Goal: Task Accomplishment & Management: Complete application form

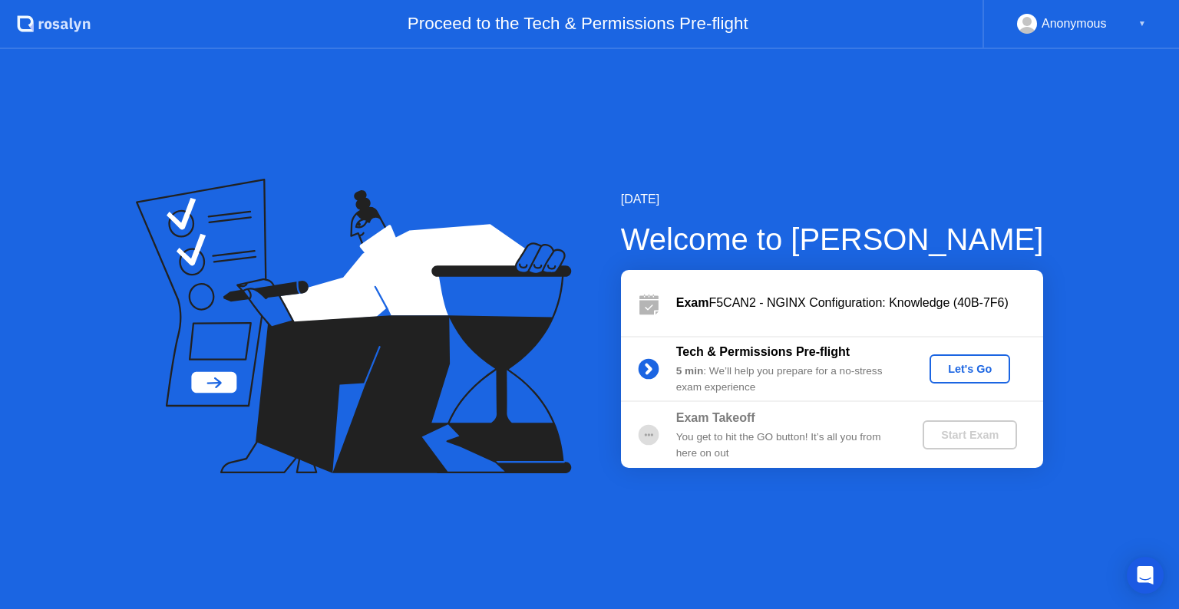
click at [955, 364] on div "Let's Go" at bounding box center [969, 369] width 68 height 12
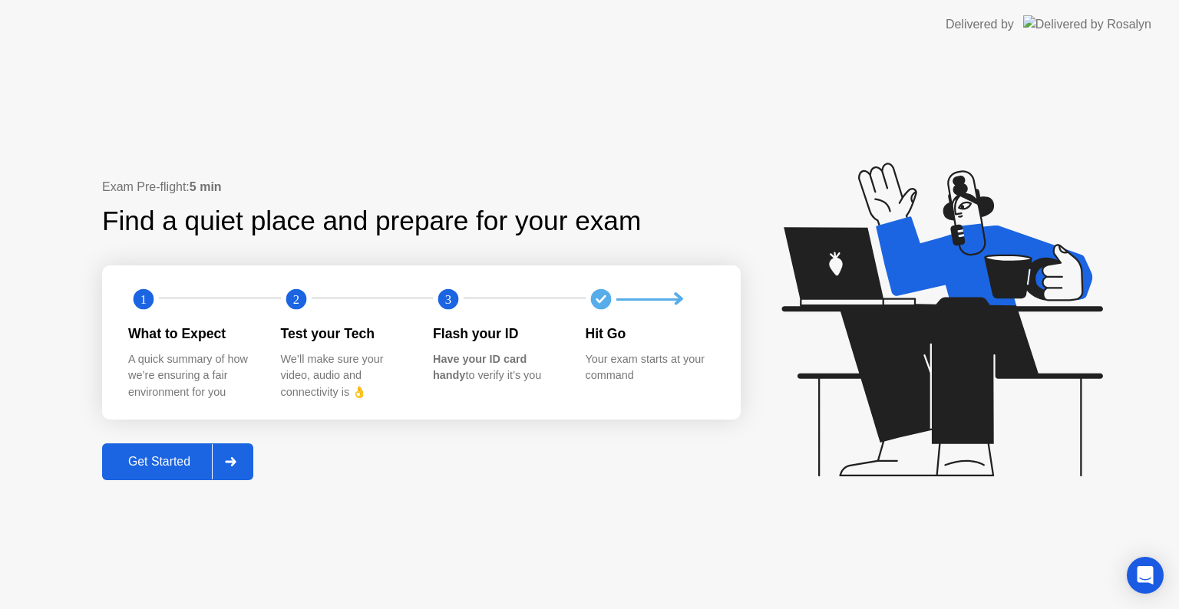
click at [170, 460] on div "Get Started" at bounding box center [159, 462] width 105 height 14
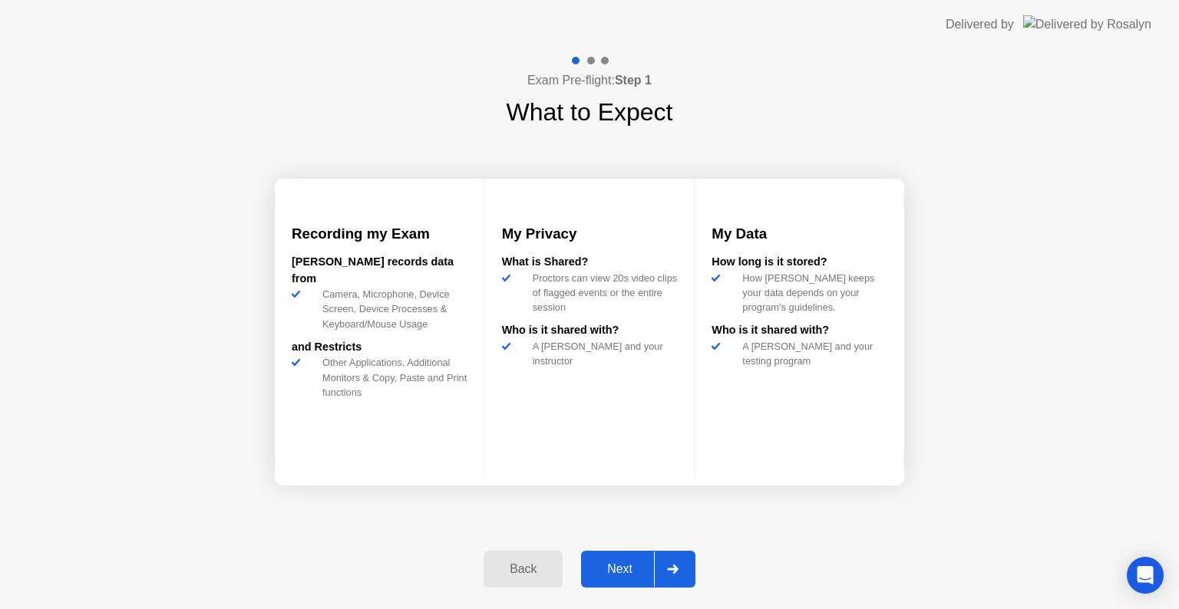
click at [631, 568] on div "Next" at bounding box center [619, 569] width 68 height 14
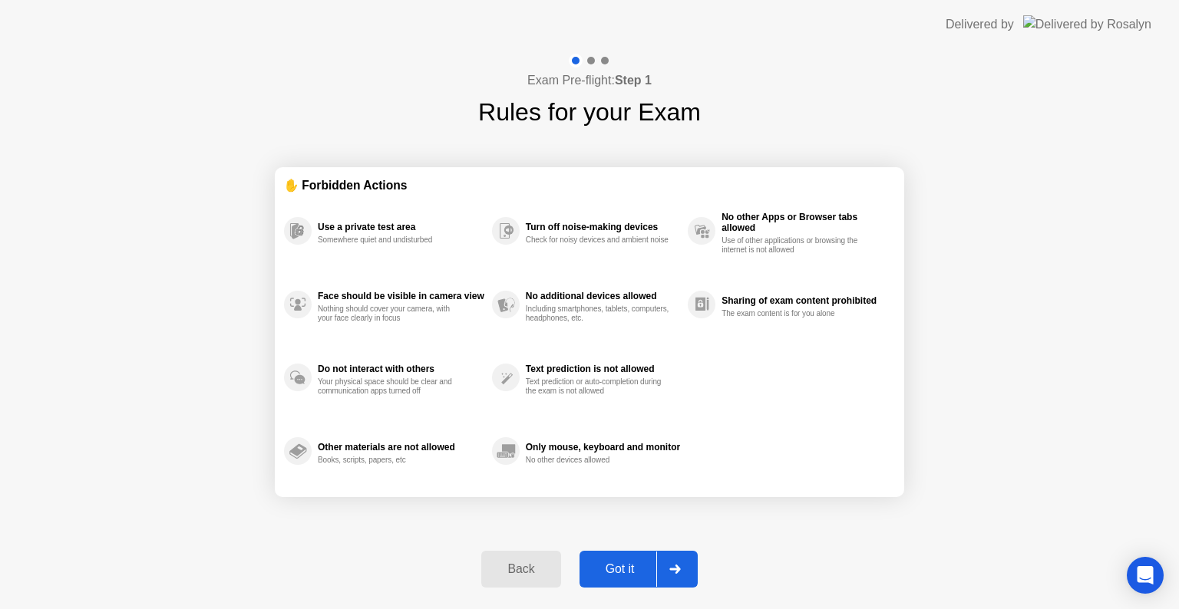
click at [618, 568] on div "Got it" at bounding box center [620, 569] width 72 height 14
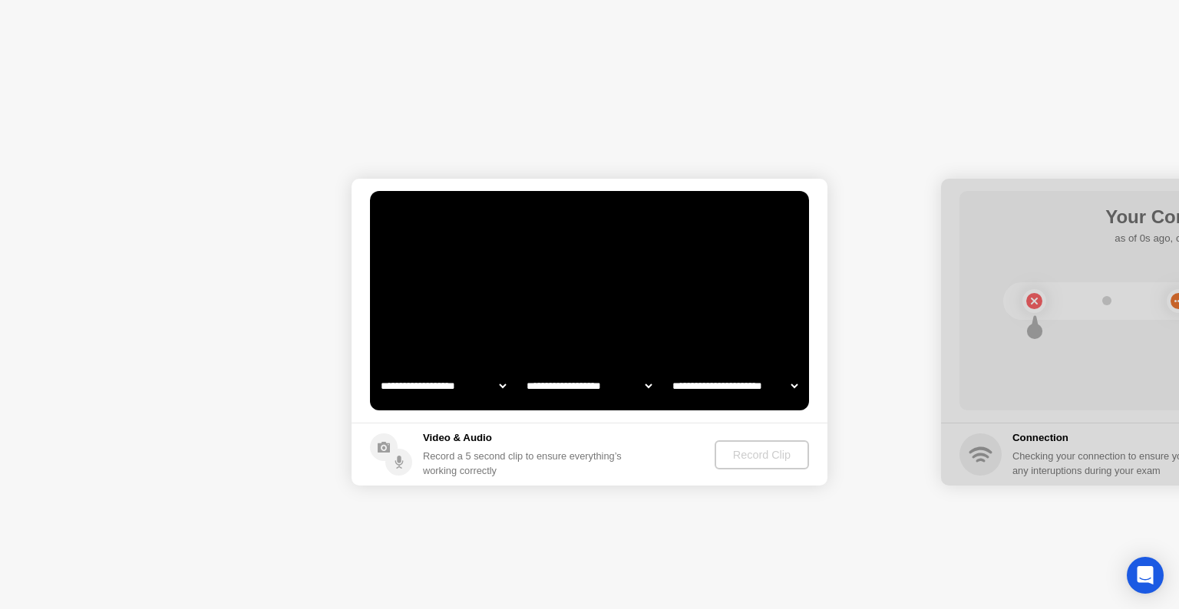
select select "**********"
select select "*******"
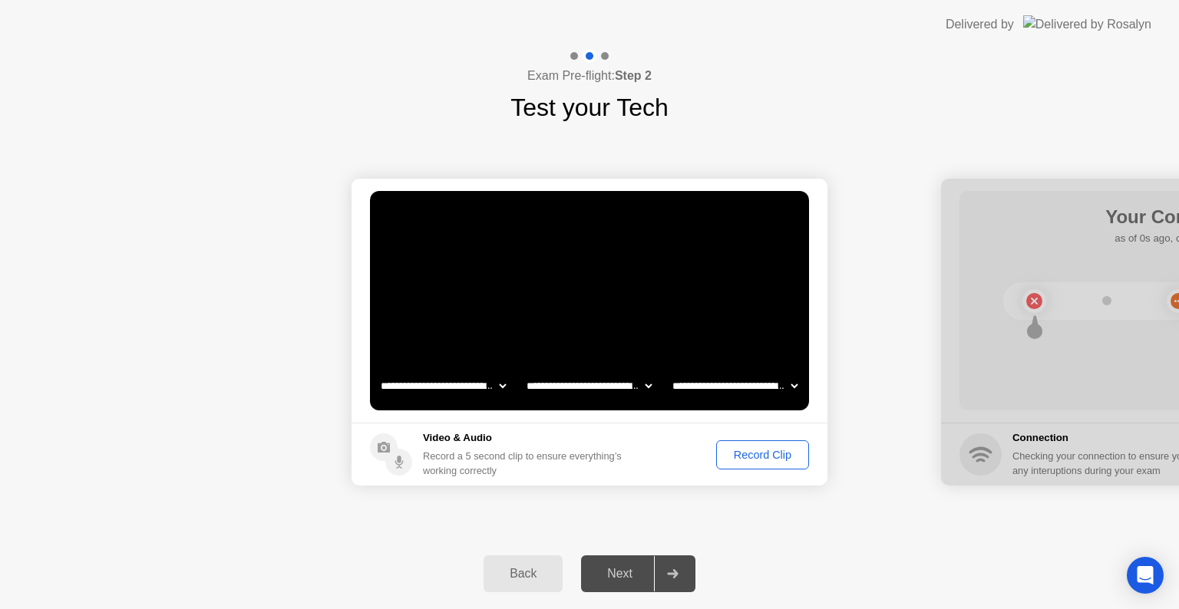
click at [749, 378] on select "**********" at bounding box center [734, 386] width 131 height 31
select select "**********"
click at [669, 371] on select "**********" at bounding box center [734, 386] width 131 height 31
click at [758, 456] on div "Record Clip" at bounding box center [762, 455] width 82 height 12
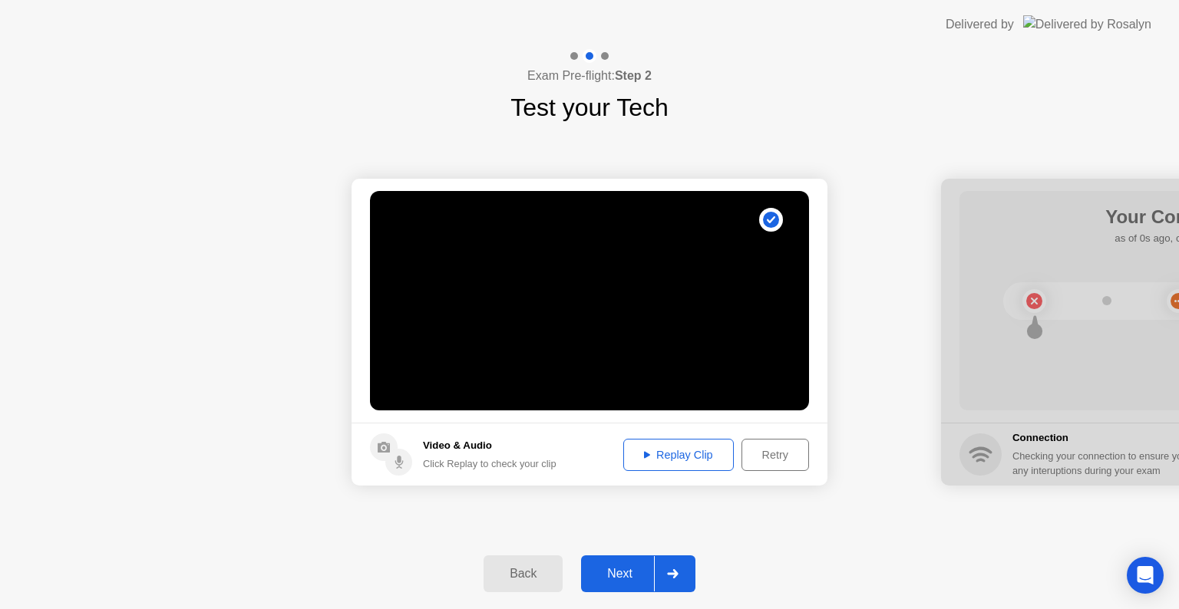
click at [617, 577] on div "Next" at bounding box center [619, 574] width 68 height 14
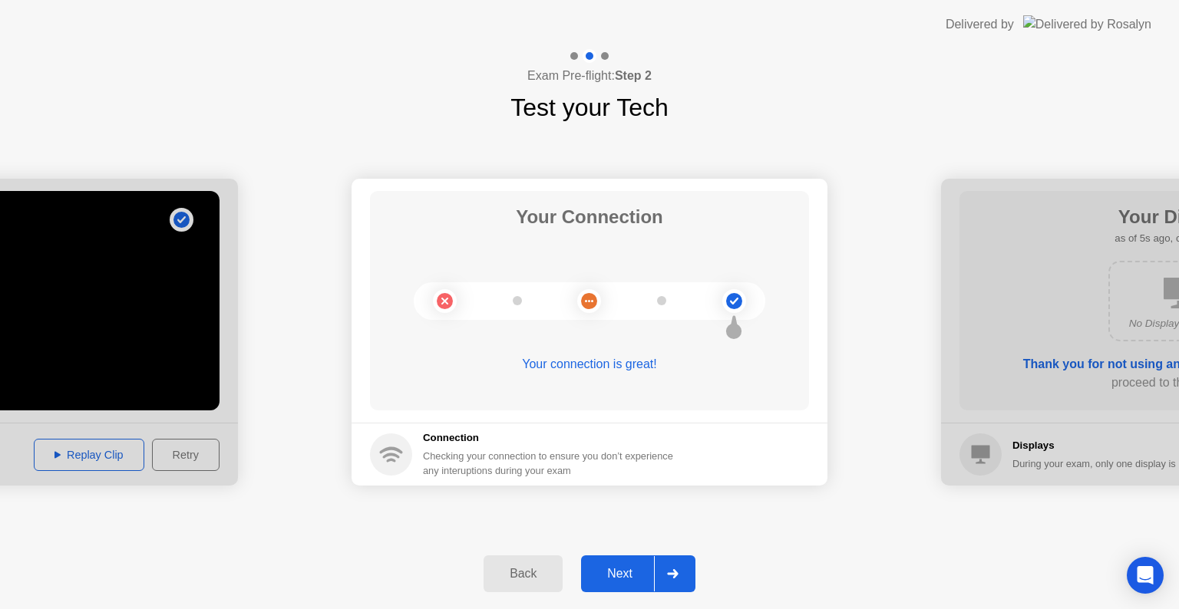
click at [622, 569] on div "Next" at bounding box center [619, 574] width 68 height 14
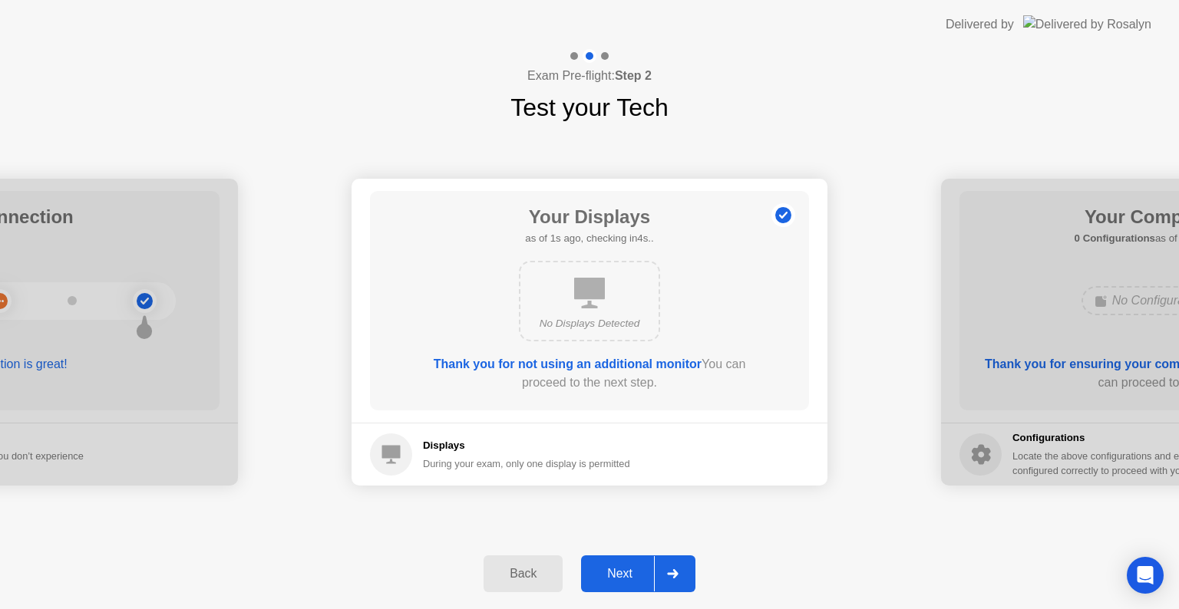
click at [617, 569] on div "Next" at bounding box center [619, 574] width 68 height 14
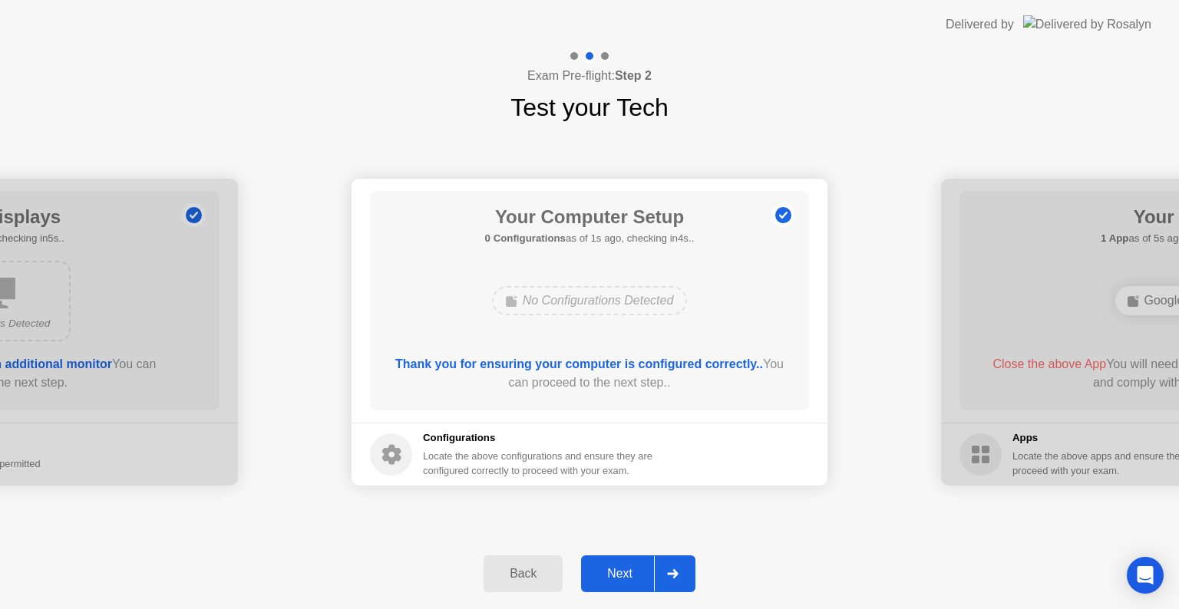
click at [625, 572] on div "Next" at bounding box center [619, 574] width 68 height 14
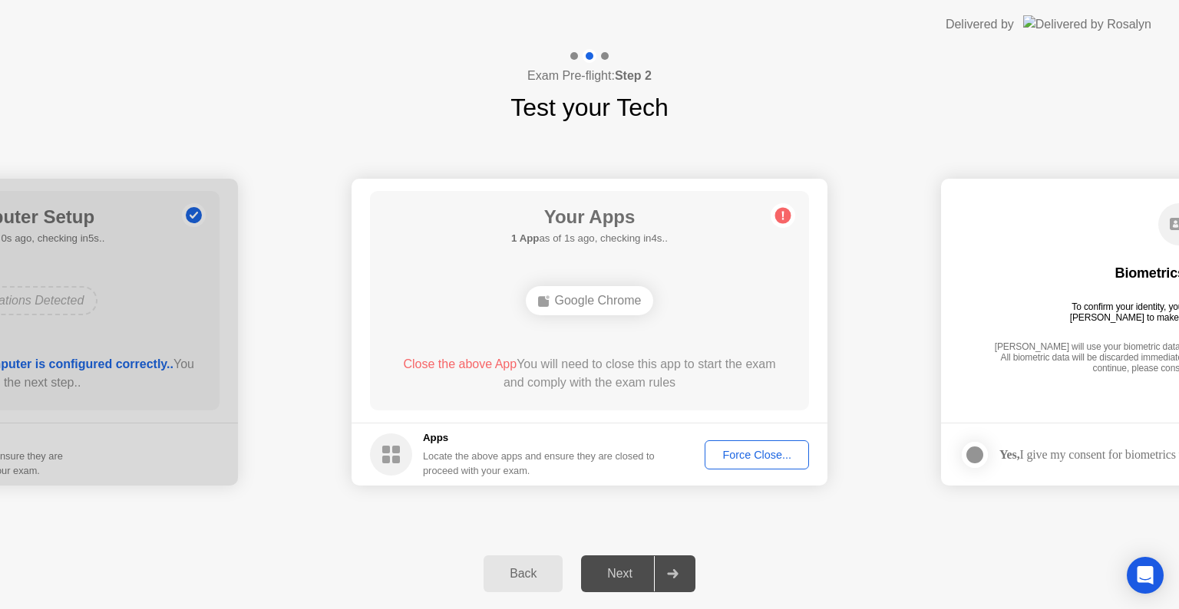
click at [746, 455] on div "Force Close..." at bounding box center [757, 455] width 94 height 12
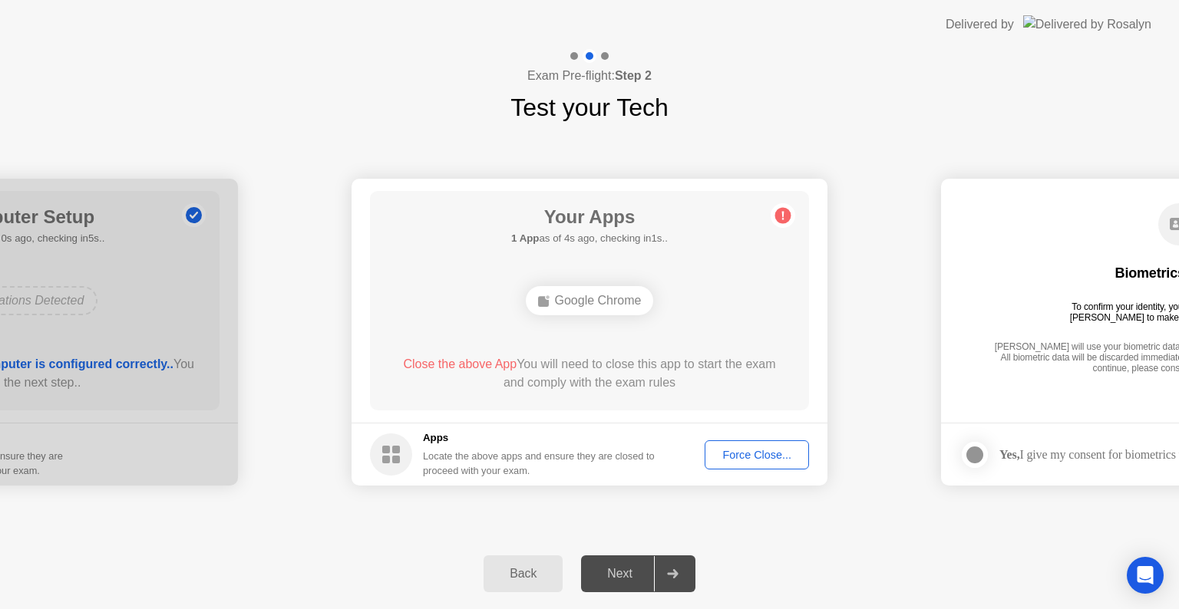
click at [805, 561] on div "Back Next" at bounding box center [589, 574] width 1179 height 71
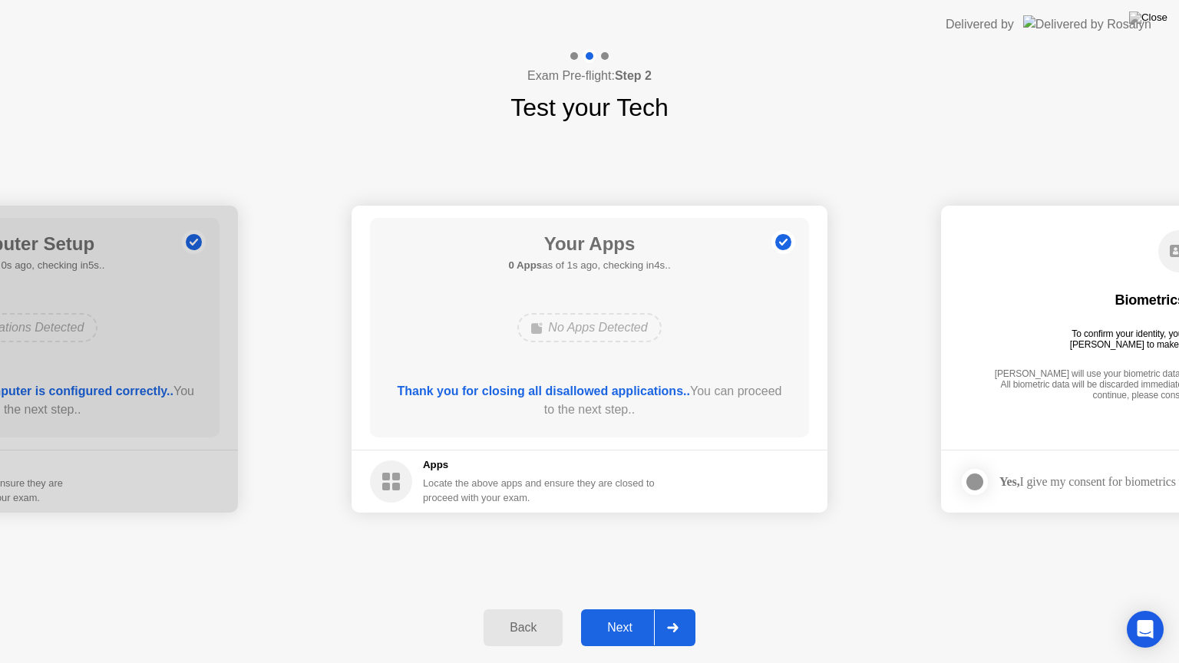
click at [622, 608] on div "Next" at bounding box center [619, 628] width 68 height 14
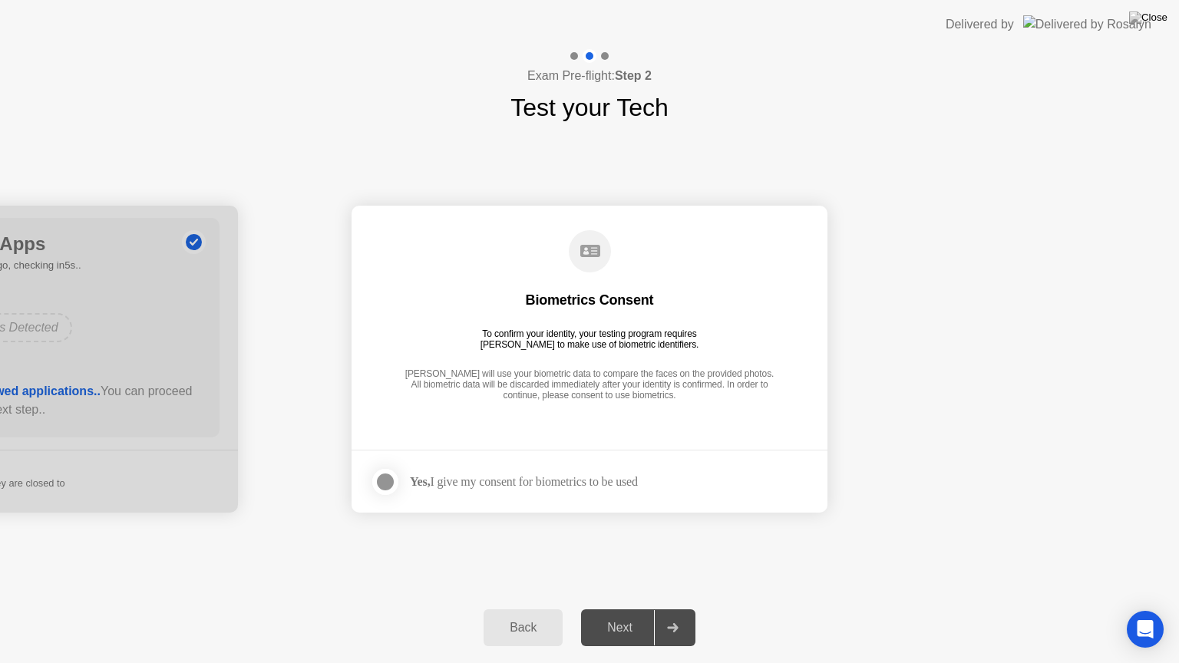
click at [620, 480] on div "Yes, I give my consent for biometrics to be used" at bounding box center [524, 481] width 228 height 15
click at [614, 608] on div "Next" at bounding box center [619, 628] width 68 height 14
click at [384, 482] on div at bounding box center [385, 482] width 18 height 18
click at [617, 608] on div "Next" at bounding box center [619, 628] width 68 height 14
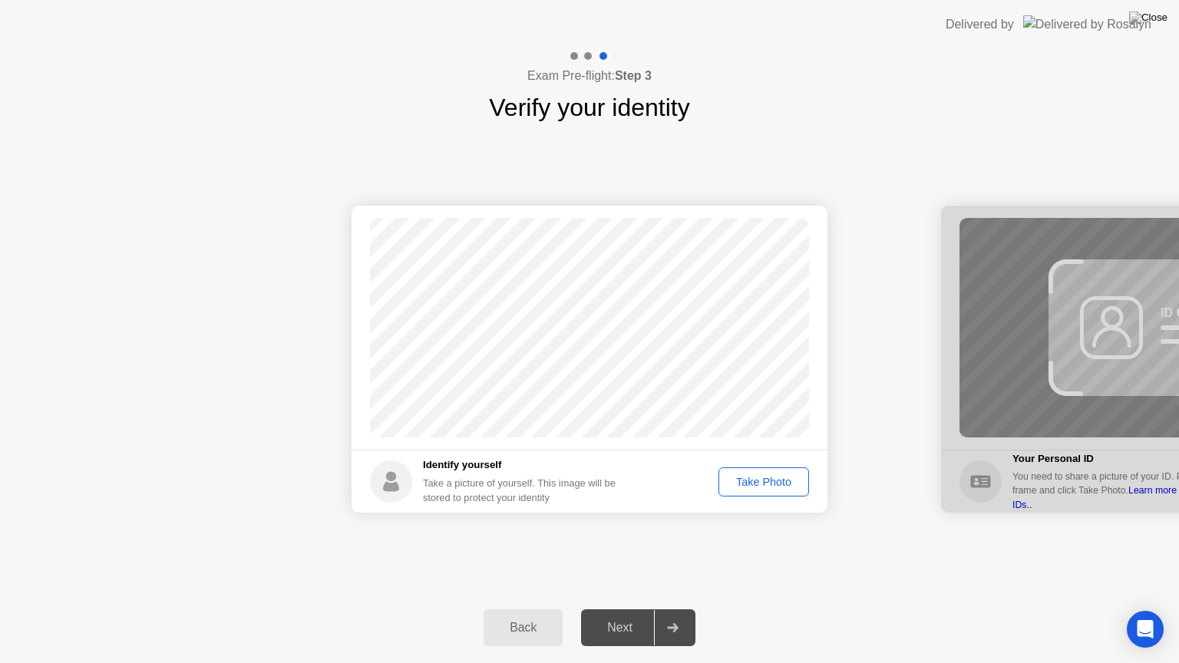
click at [760, 485] on div "Take Photo" at bounding box center [764, 482] width 80 height 12
click at [623, 608] on div "Next" at bounding box center [619, 628] width 68 height 14
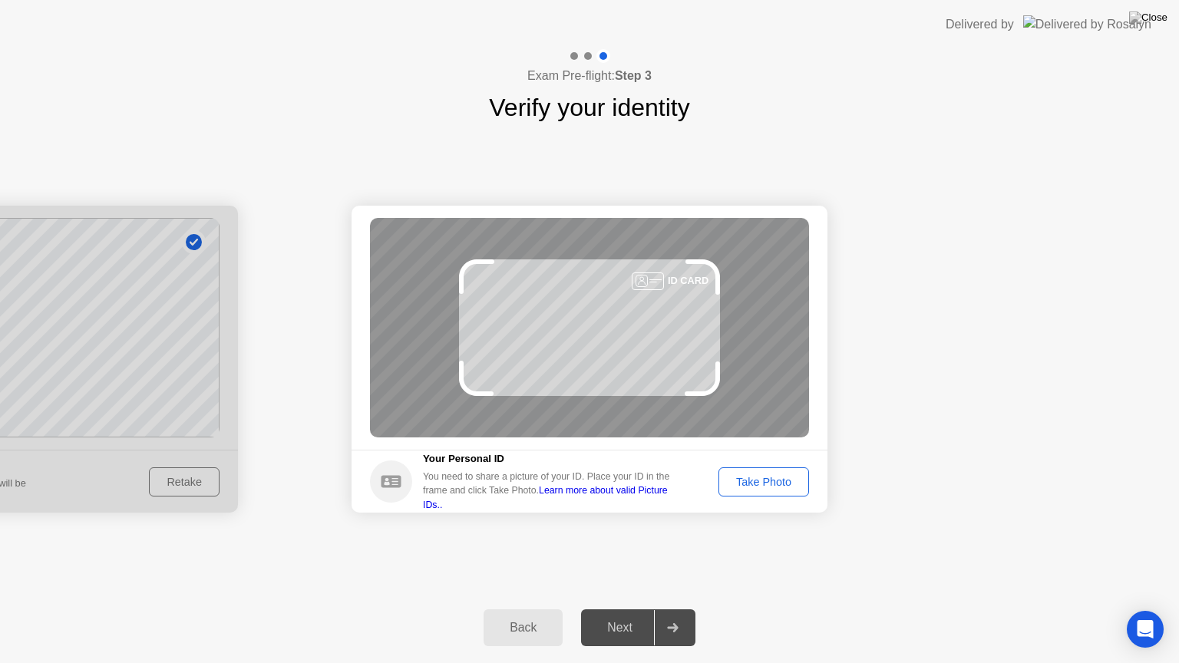
click at [760, 476] on div "Take Photo" at bounding box center [764, 482] width 80 height 12
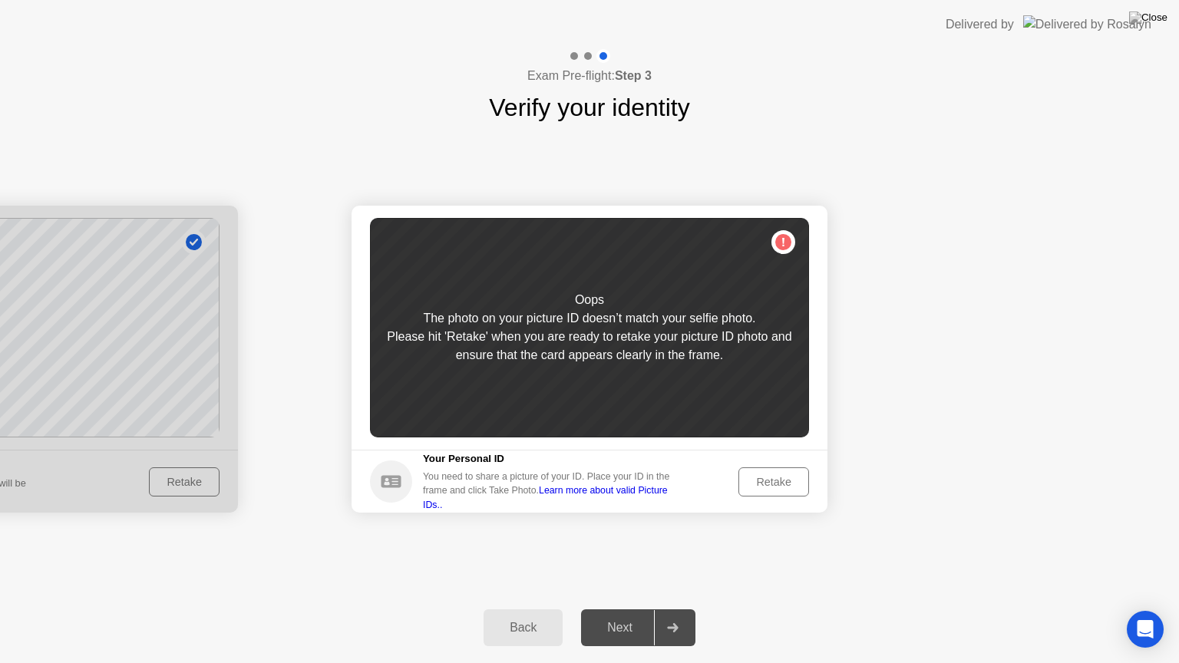
click at [770, 476] on div "Retake" at bounding box center [774, 482] width 60 height 12
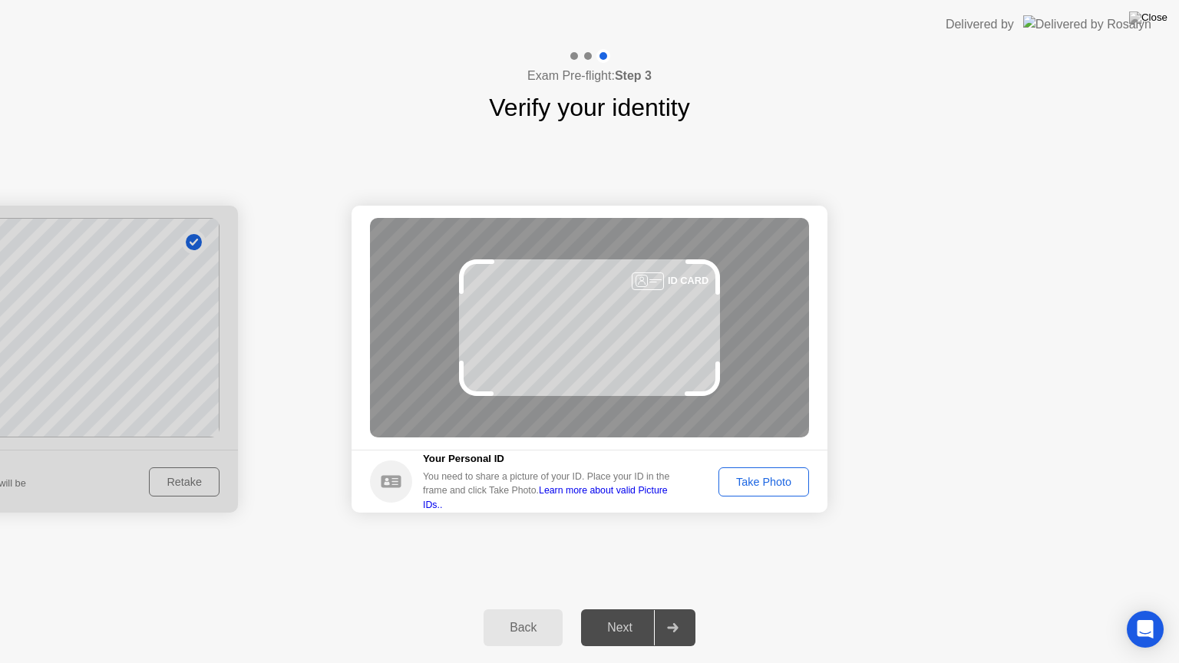
click at [776, 480] on div "Take Photo" at bounding box center [764, 482] width 80 height 12
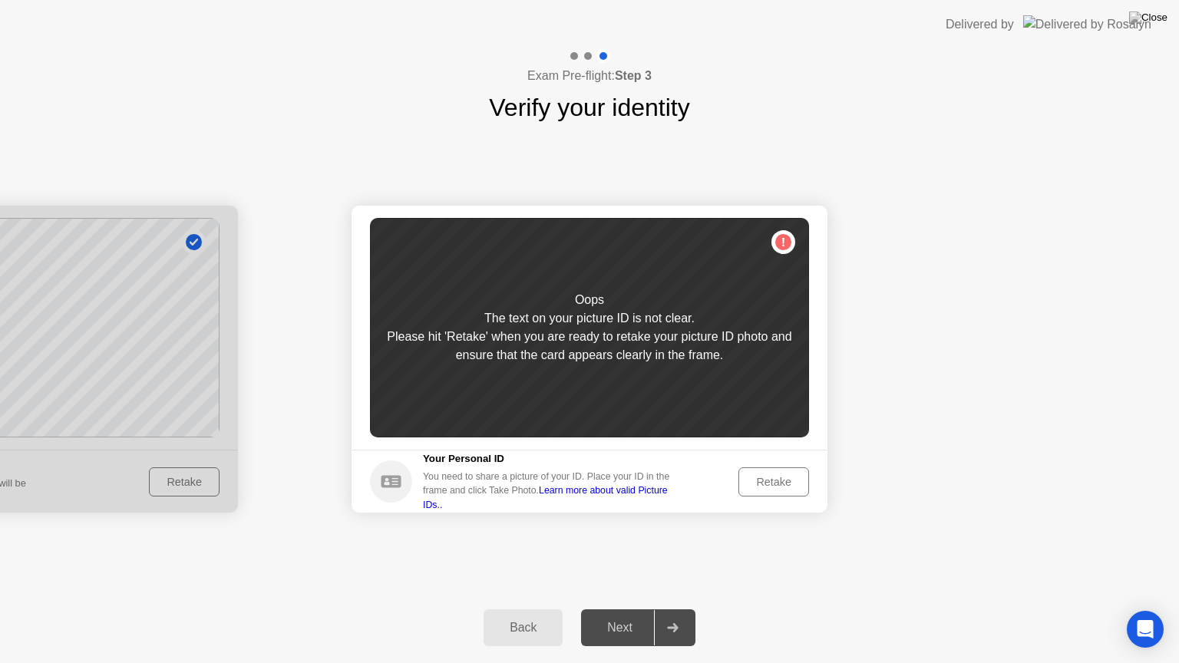
click at [783, 480] on div "Retake" at bounding box center [774, 482] width 60 height 12
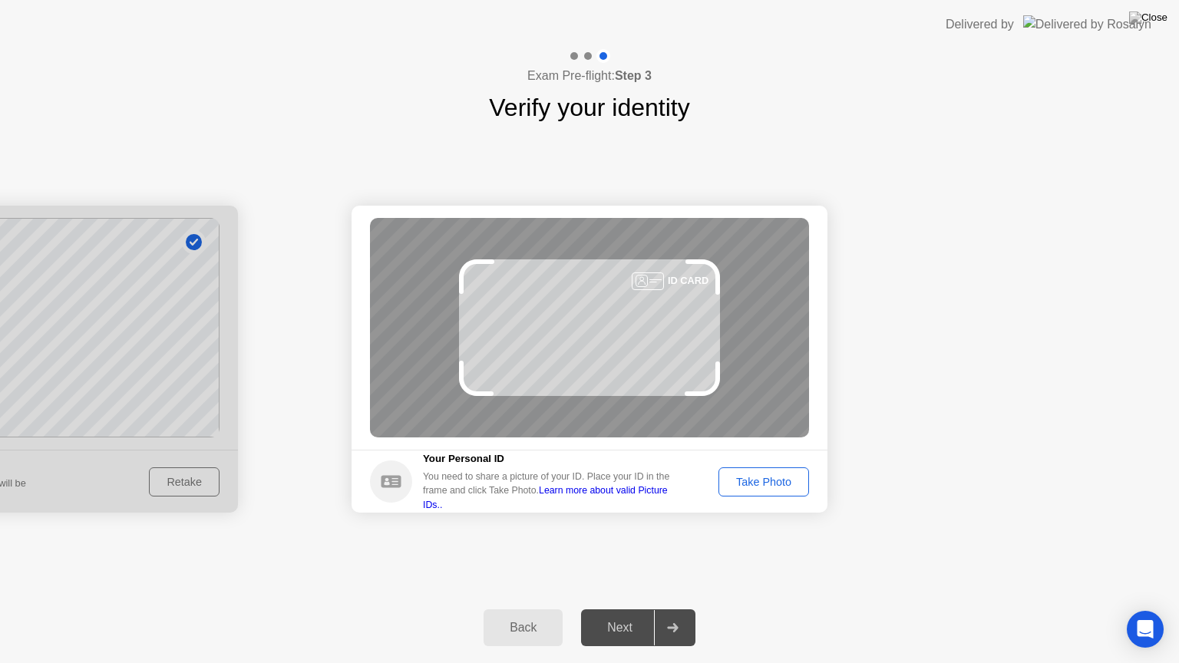
click at [783, 482] on div "Take Photo" at bounding box center [764, 482] width 80 height 12
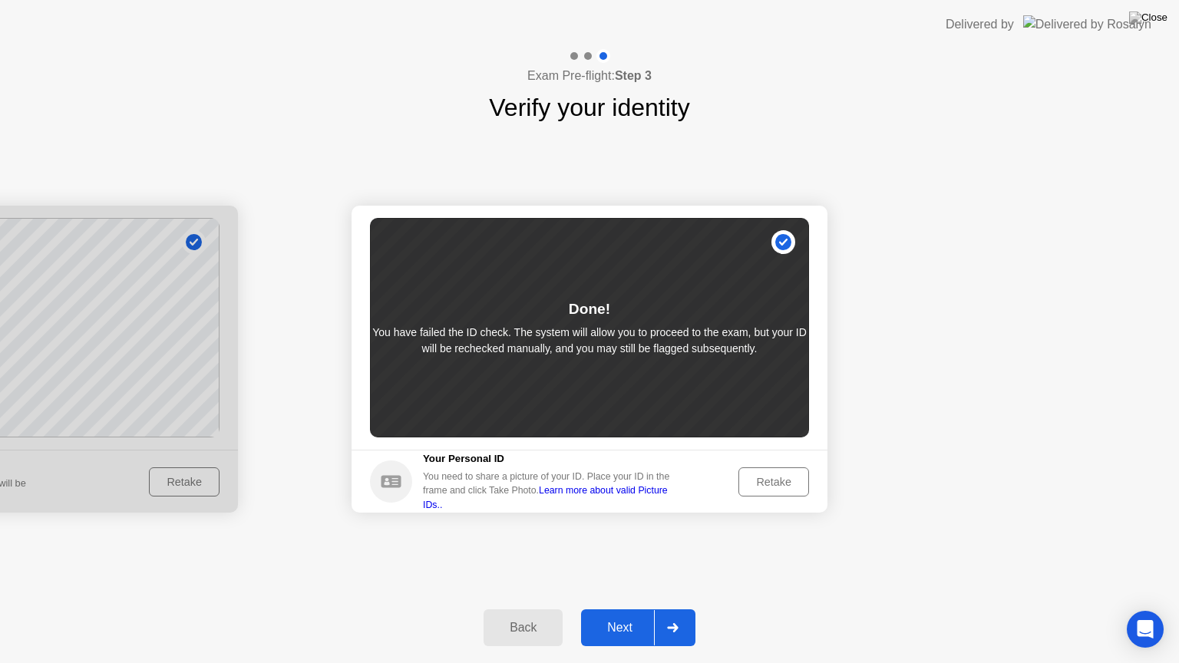
click at [618, 608] on div "Next" at bounding box center [619, 628] width 68 height 14
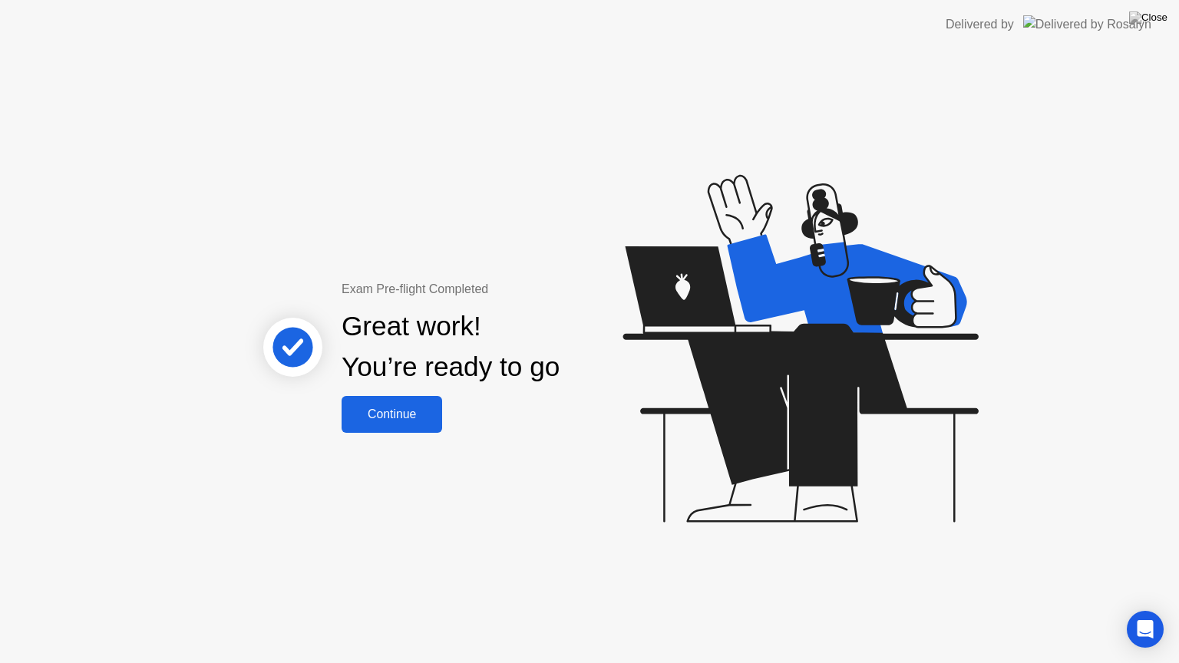
click at [436, 426] on button "Continue" at bounding box center [391, 414] width 101 height 37
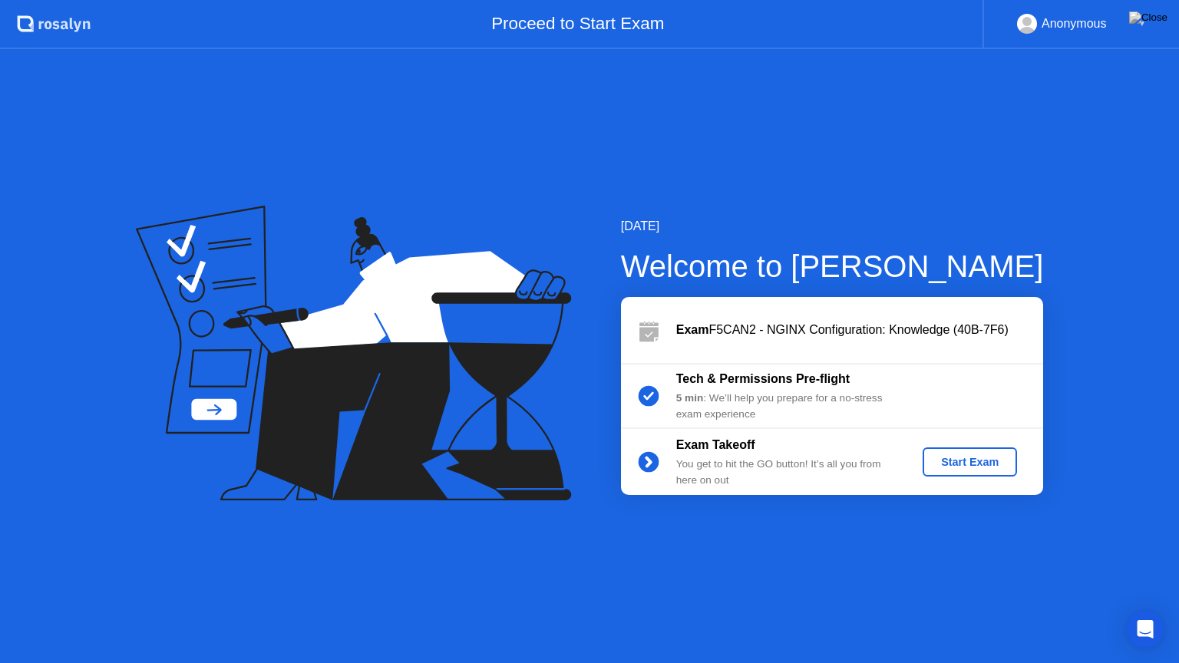
click at [978, 460] on div "Start Exam" at bounding box center [969, 462] width 82 height 12
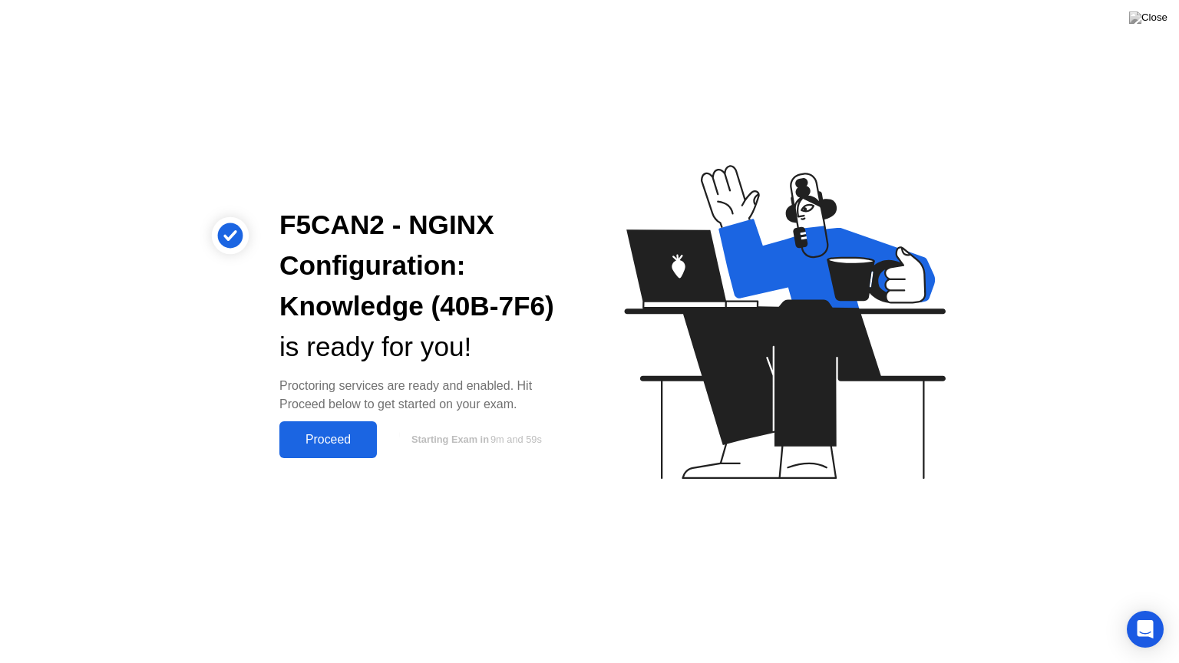
click at [314, 437] on div "Proceed" at bounding box center [328, 440] width 88 height 14
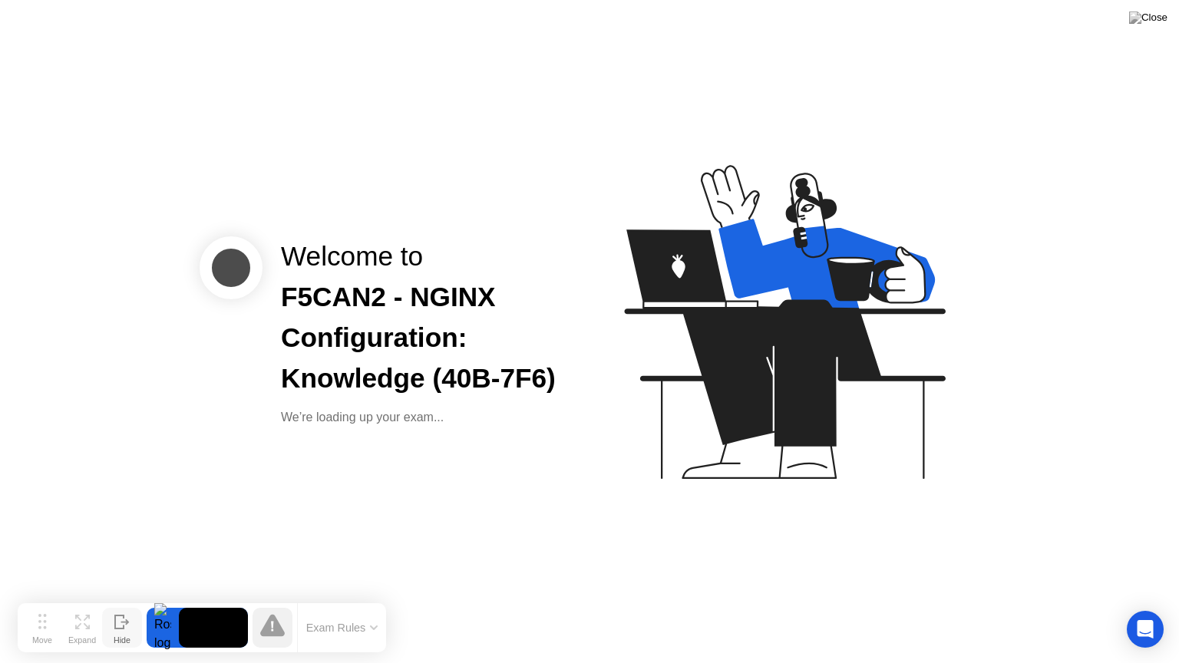
drag, startPoint x: 420, startPoint y: 628, endPoint x: 121, endPoint y: 606, distance: 300.1
click at [40, 608] on circle at bounding box center [39, 615] width 3 height 3
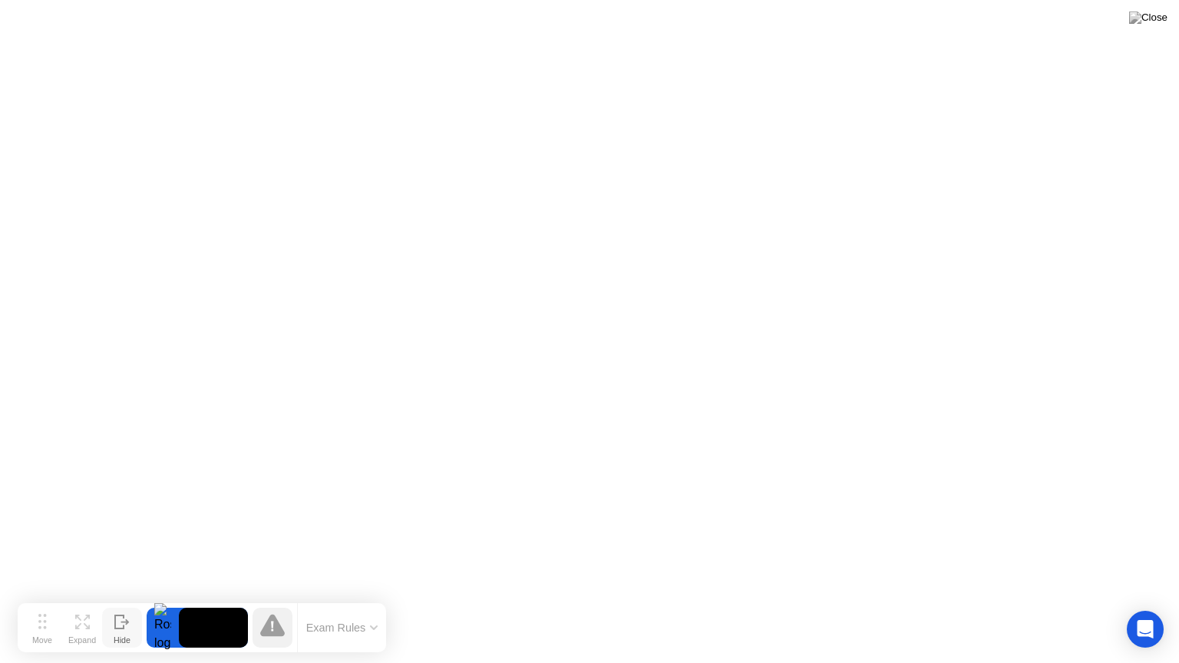
drag, startPoint x: 44, startPoint y: 626, endPoint x: 68, endPoint y: 535, distance: 94.6
click at [62, 608] on button "Move" at bounding box center [42, 628] width 40 height 40
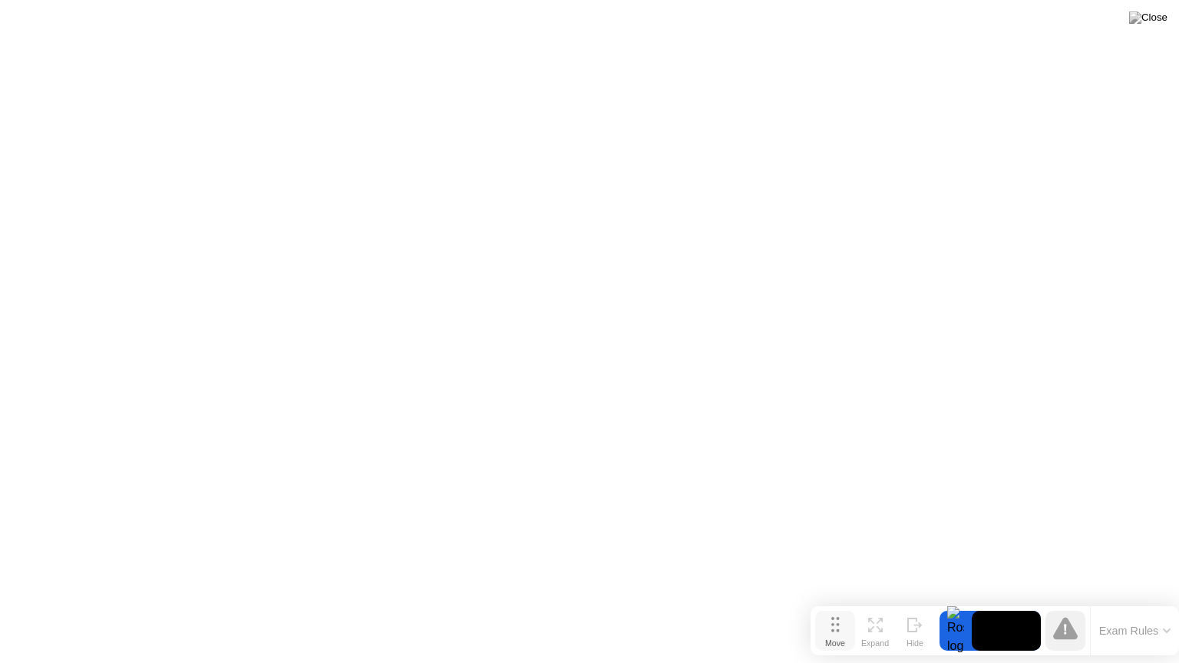
drag, startPoint x: 62, startPoint y: 476, endPoint x: 832, endPoint y: 623, distance: 783.6
click at [832, 608] on icon at bounding box center [835, 624] width 8 height 15
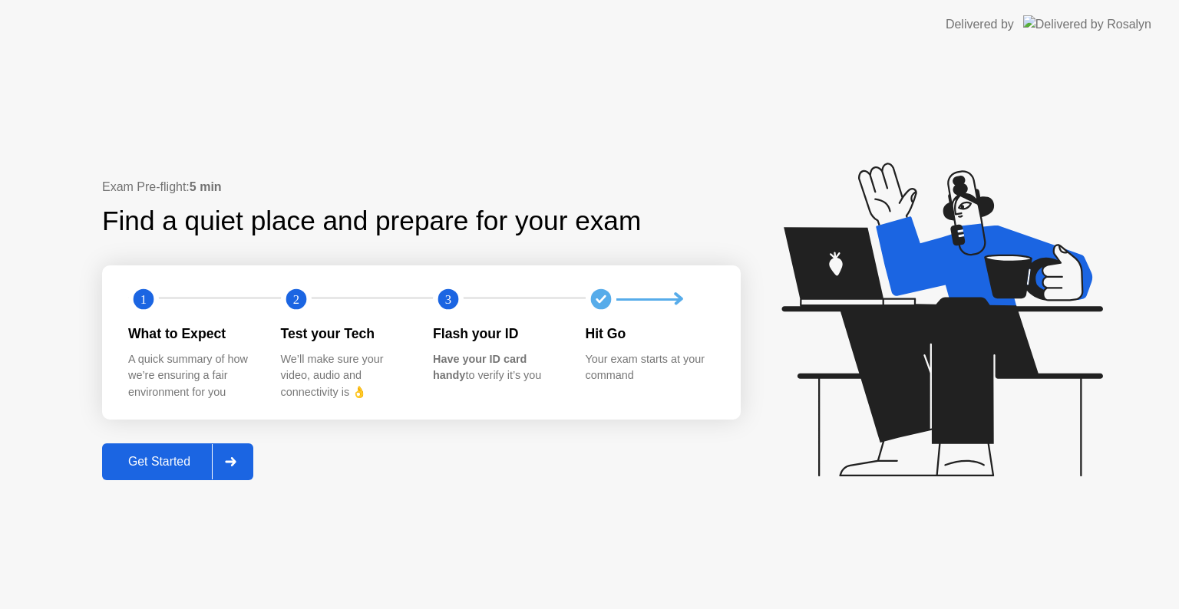
click at [161, 460] on div "Get Started" at bounding box center [159, 462] width 105 height 14
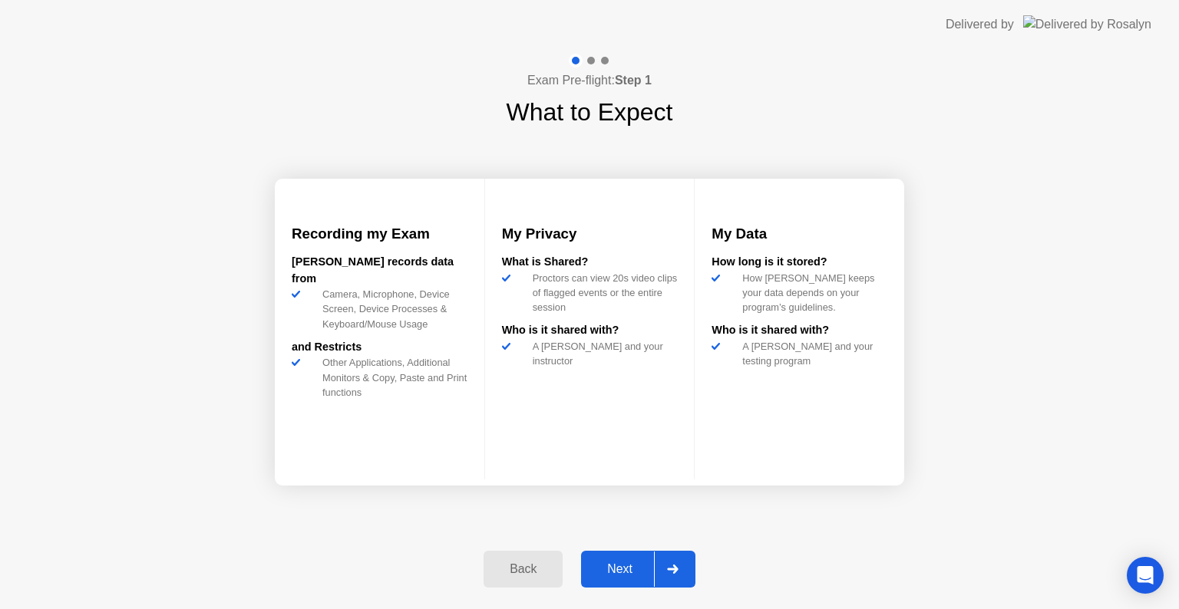
click at [620, 583] on button "Next" at bounding box center [638, 569] width 114 height 37
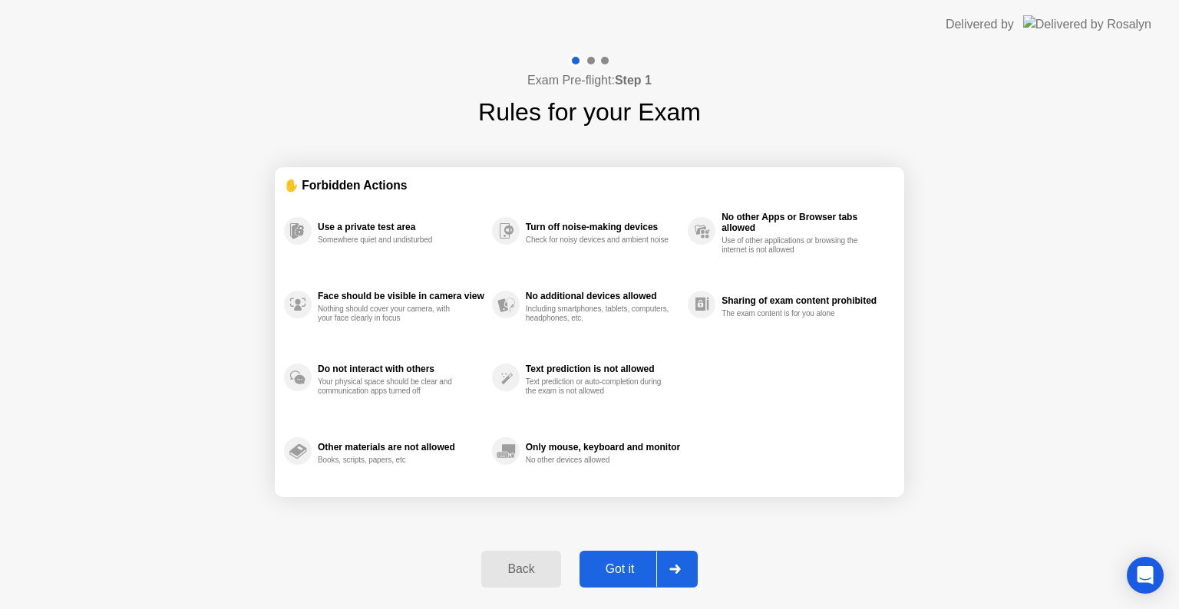
click at [626, 562] on div "Got it" at bounding box center [620, 569] width 72 height 14
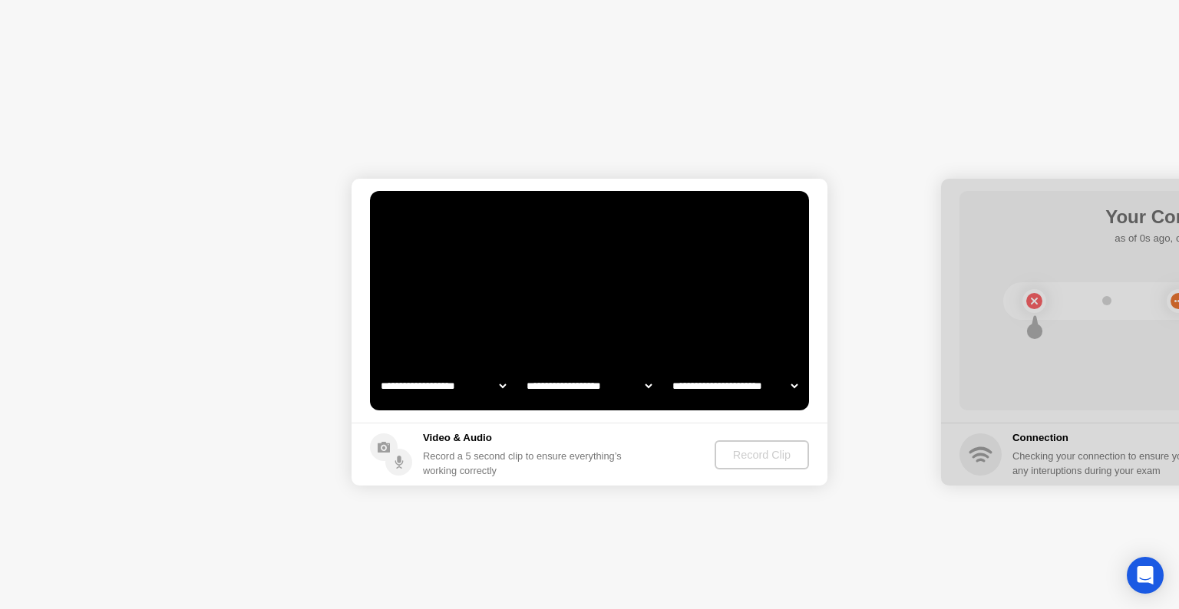
select select "**********"
select select "*******"
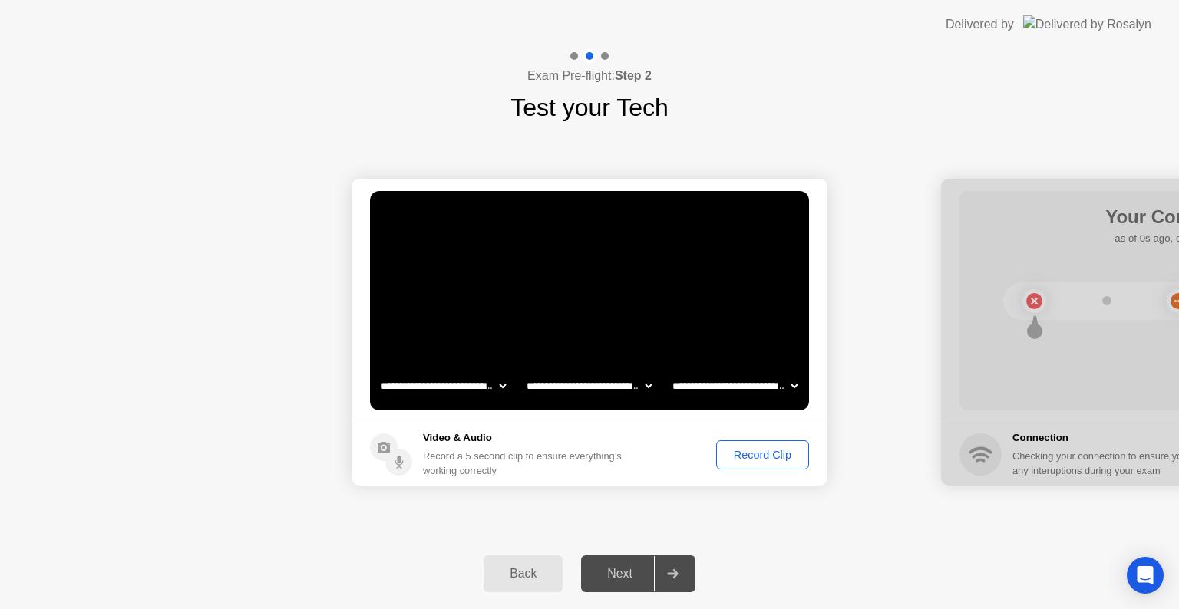
click at [753, 456] on div "Record Clip" at bounding box center [762, 455] width 82 height 12
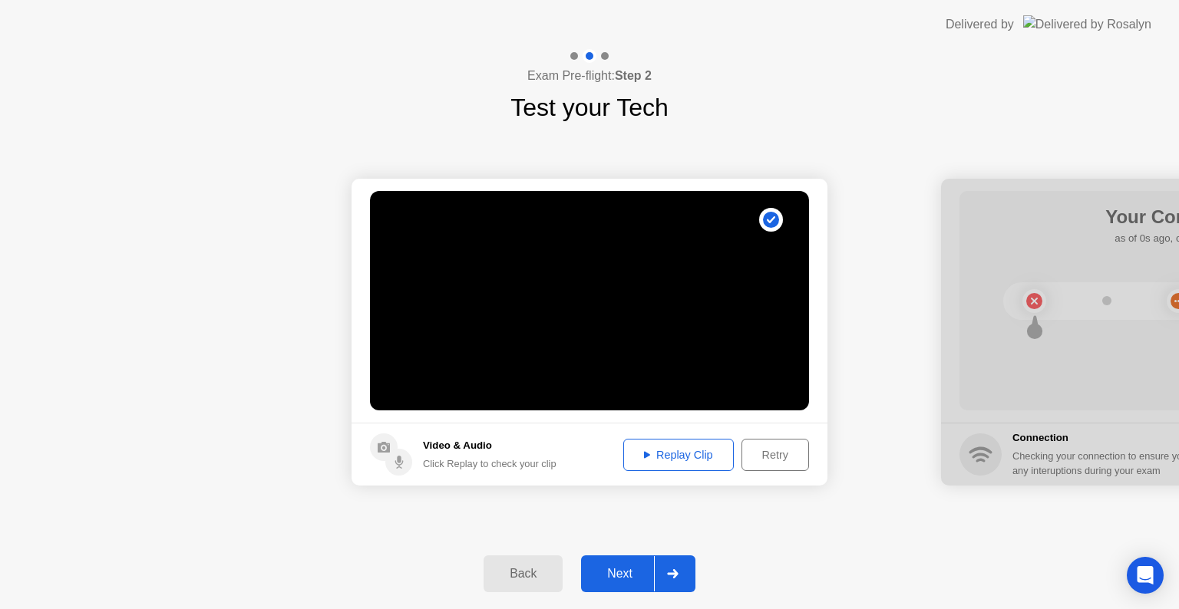
click at [626, 568] on div "Next" at bounding box center [619, 574] width 68 height 14
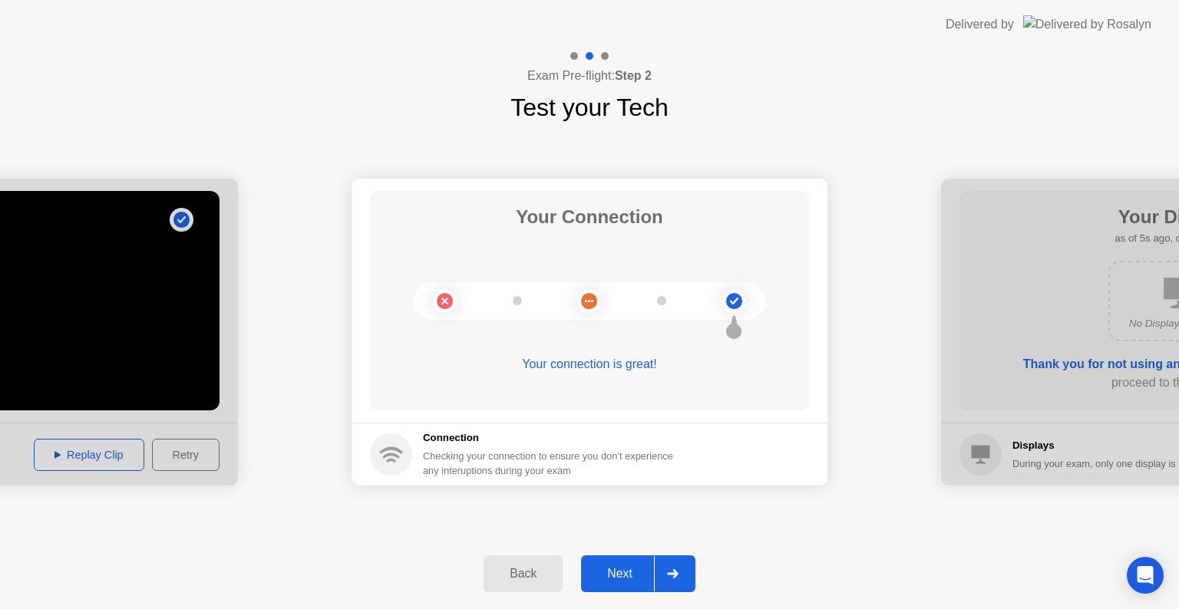
click at [845, 517] on div "**********" at bounding box center [589, 332] width 1179 height 413
click at [617, 583] on button "Next" at bounding box center [638, 574] width 114 height 37
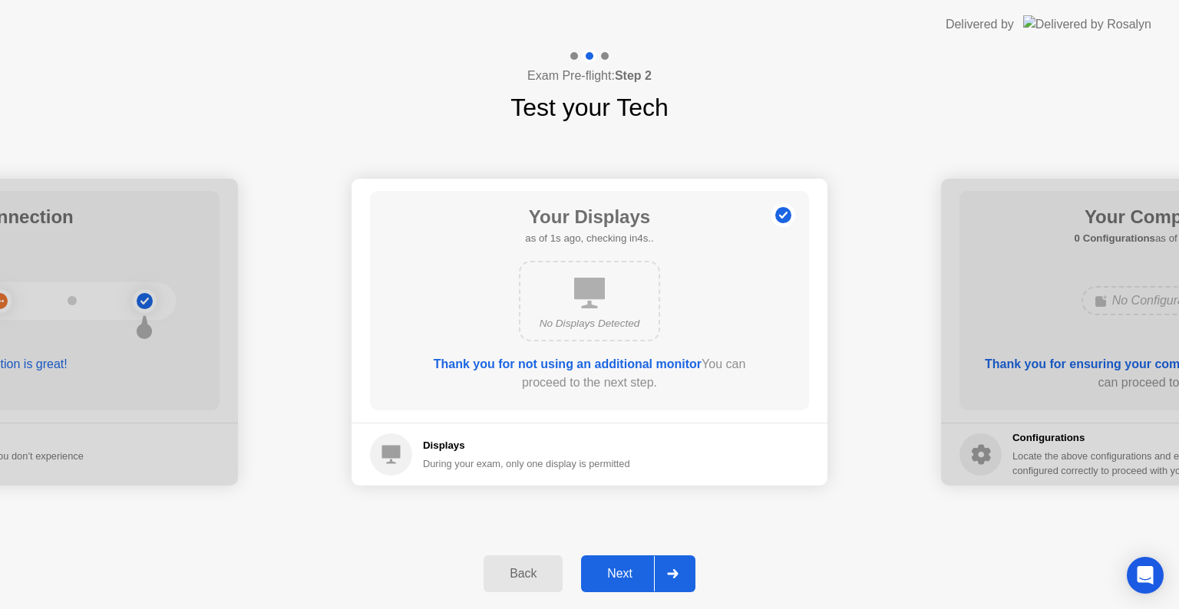
click at [617, 576] on div "Next" at bounding box center [619, 574] width 68 height 14
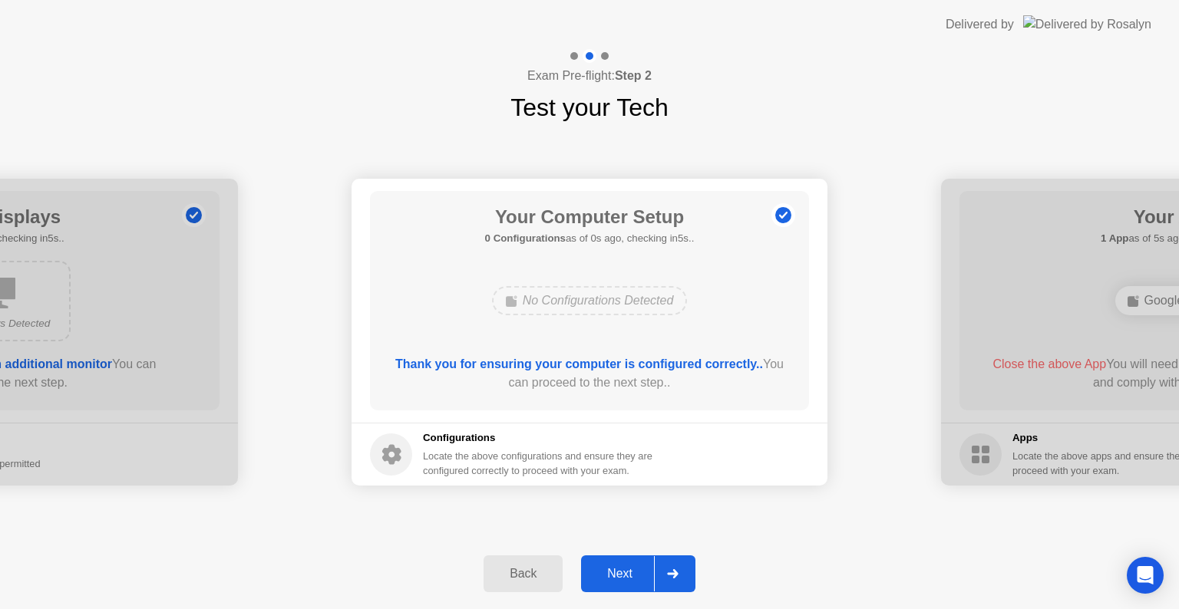
click at [618, 574] on div "Next" at bounding box center [619, 574] width 68 height 14
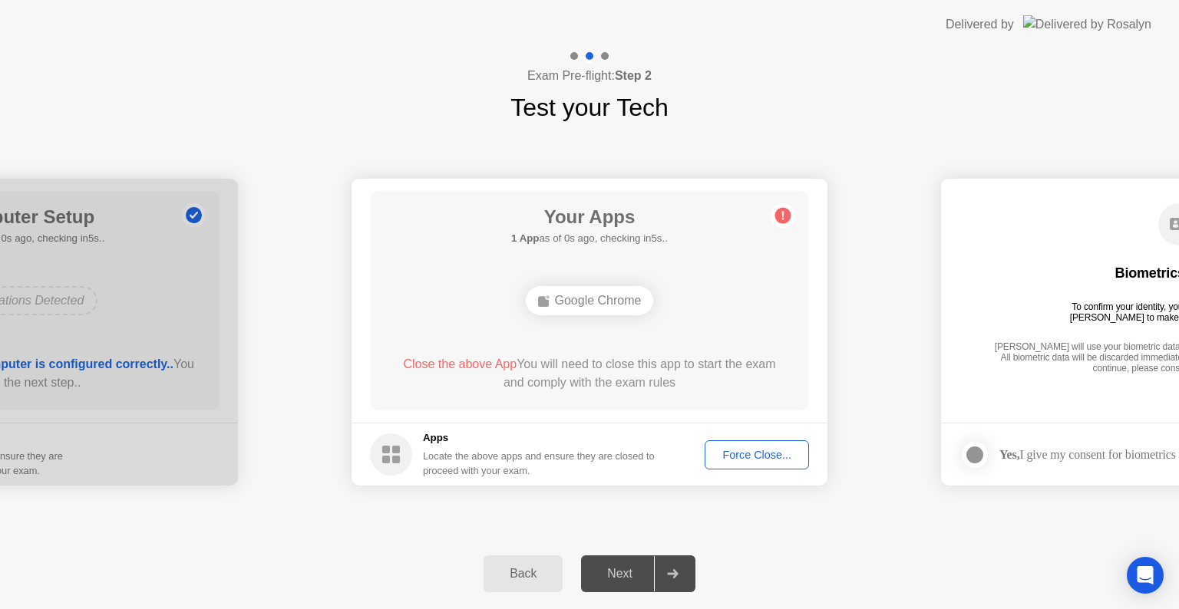
click at [749, 457] on div "Force Close..." at bounding box center [757, 455] width 94 height 12
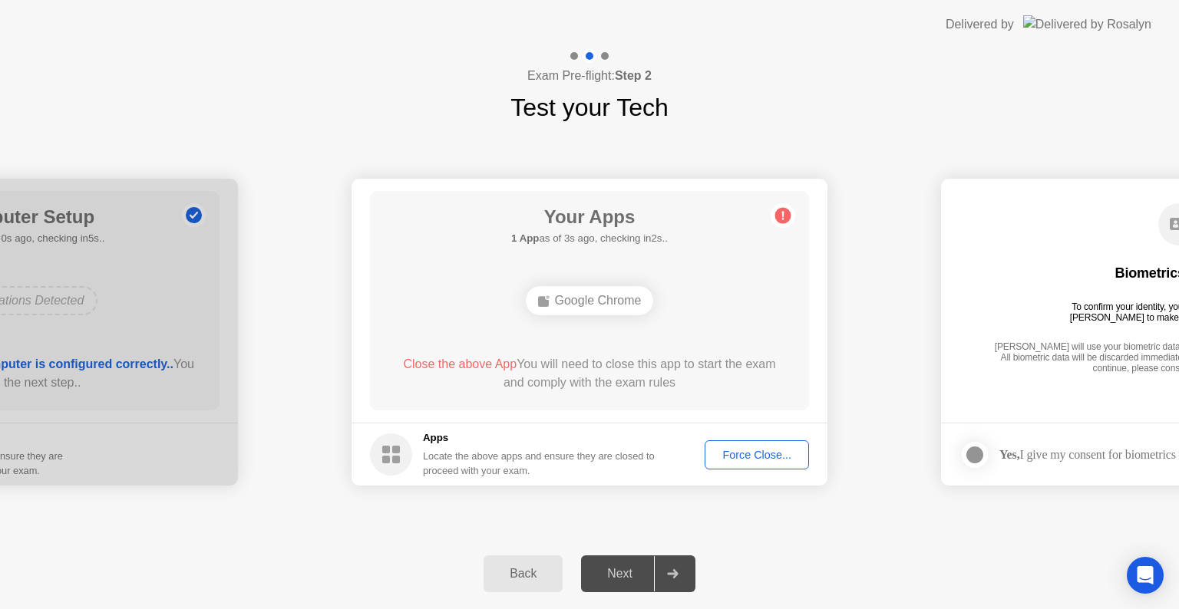
click at [815, 549] on div "Back Next" at bounding box center [589, 574] width 1179 height 71
click at [776, 529] on div "**********" at bounding box center [589, 332] width 1179 height 413
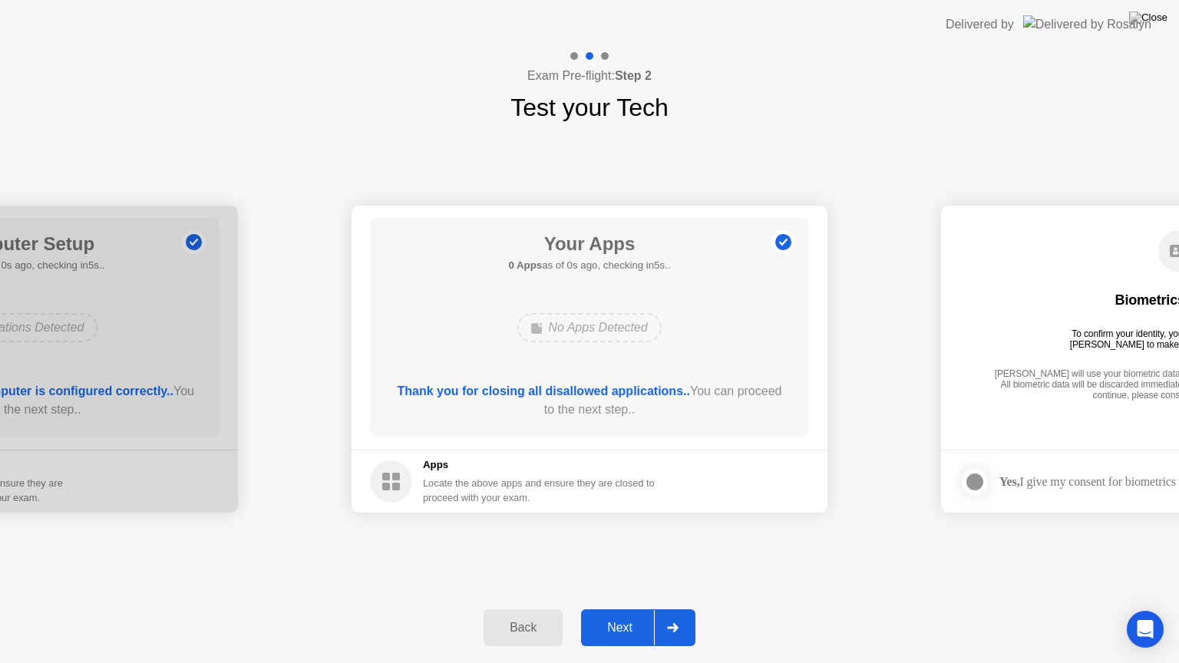
drag, startPoint x: 620, startPoint y: 622, endPoint x: 648, endPoint y: 532, distance: 93.9
click at [620, 608] on button "Next" at bounding box center [638, 627] width 114 height 37
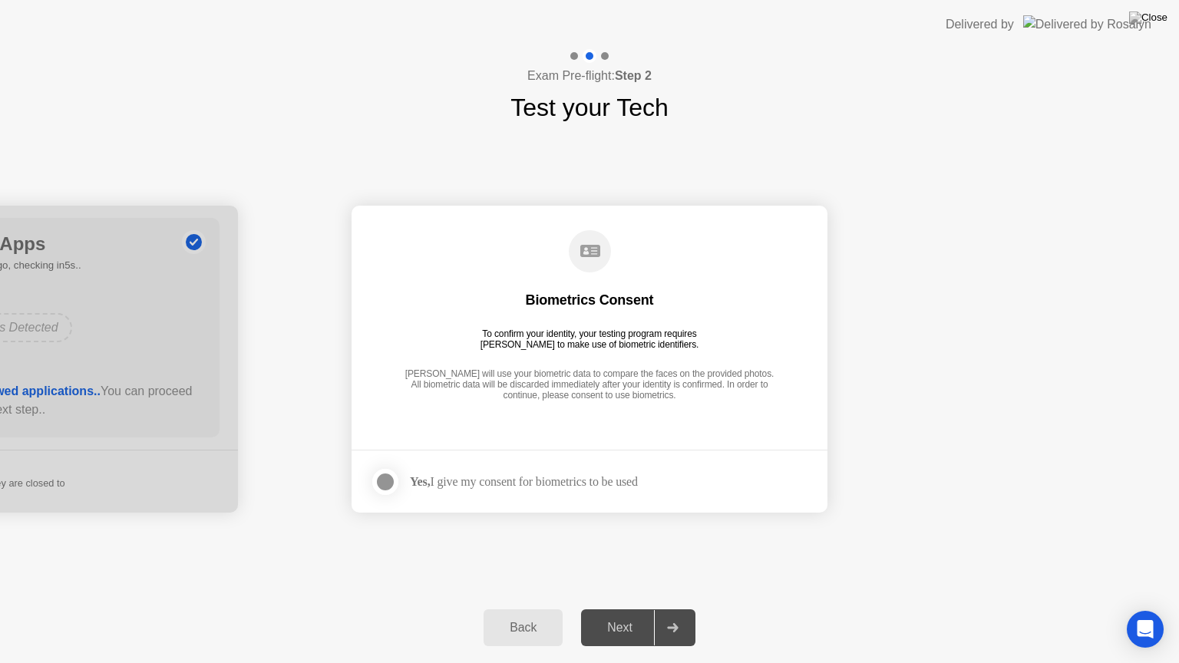
click at [620, 608] on div "Next" at bounding box center [619, 628] width 68 height 14
drag, startPoint x: 378, startPoint y: 479, endPoint x: 407, endPoint y: 491, distance: 31.6
click at [378, 479] on div at bounding box center [385, 482] width 18 height 18
click at [618, 608] on div "Next" at bounding box center [619, 628] width 68 height 14
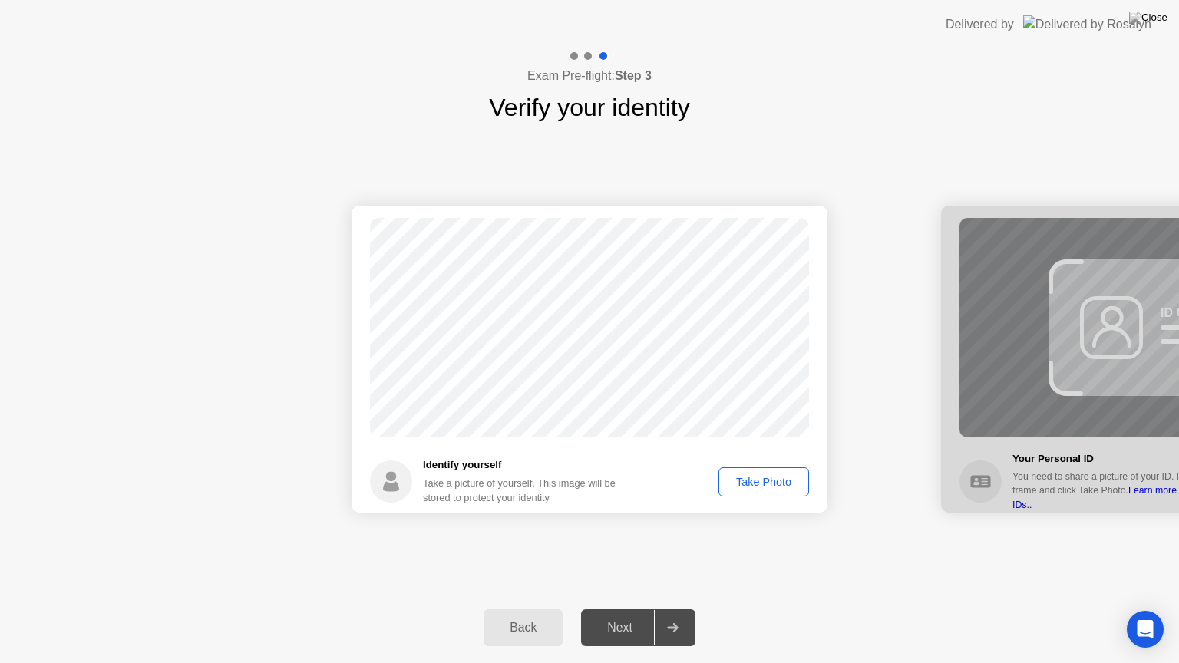
click at [768, 484] on div "Take Photo" at bounding box center [764, 482] width 80 height 12
click at [615, 608] on div "Next" at bounding box center [619, 628] width 68 height 14
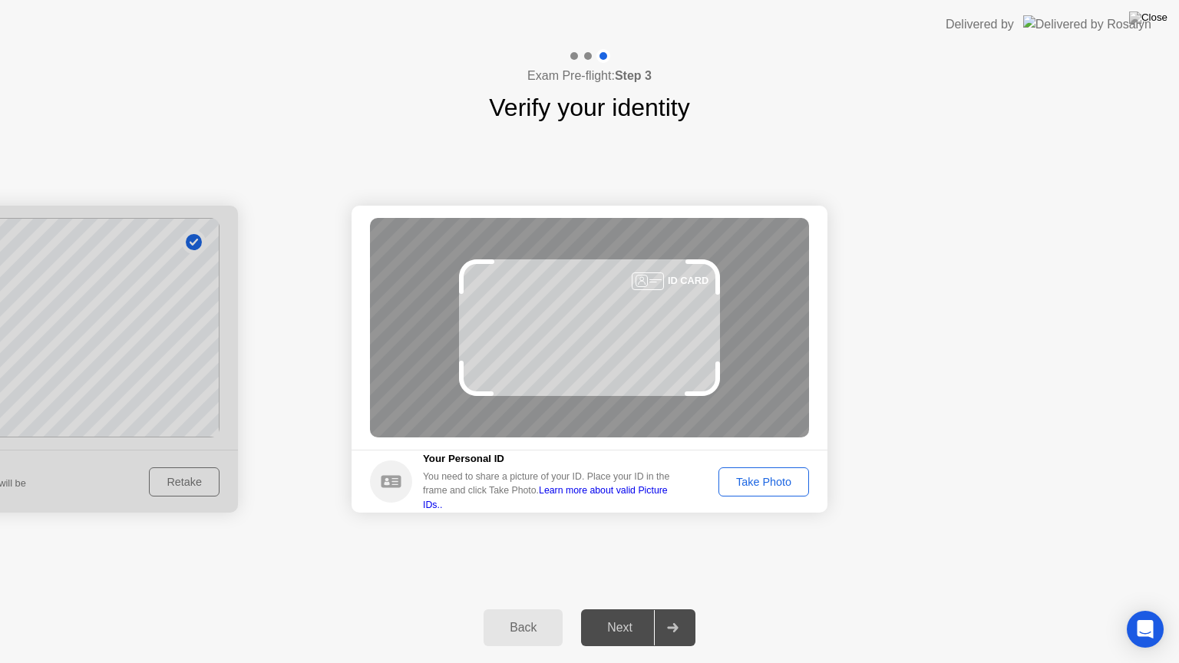
click at [782, 480] on div "Take Photo" at bounding box center [764, 482] width 80 height 12
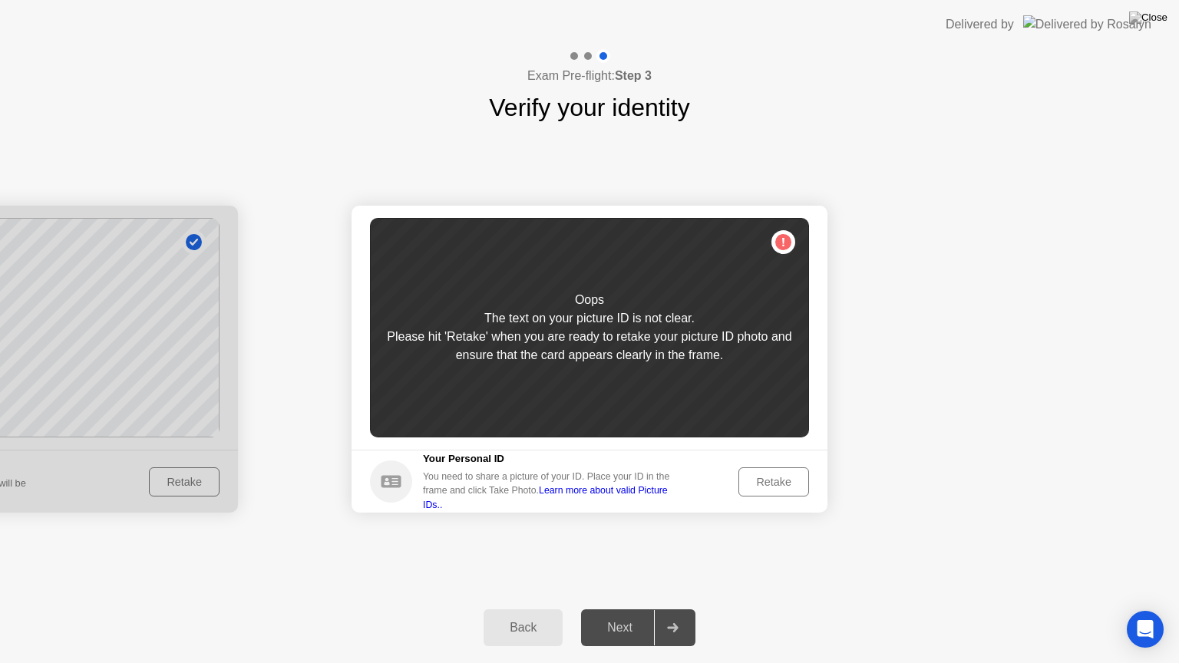
click at [761, 476] on div "Retake" at bounding box center [774, 482] width 60 height 12
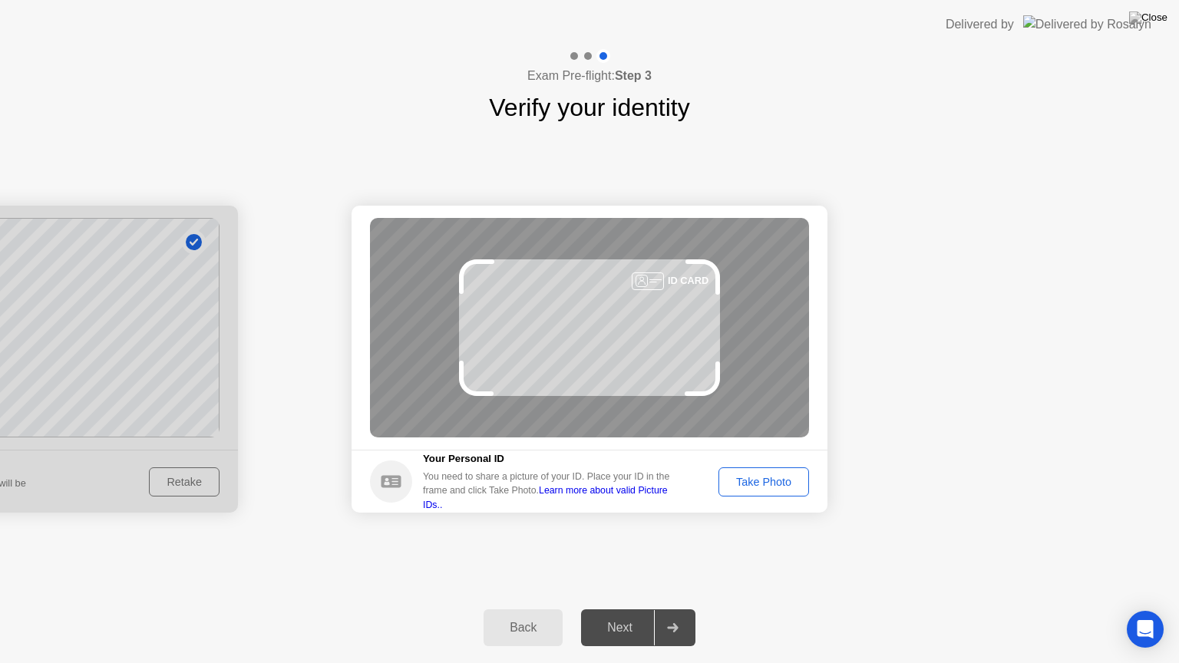
click at [770, 463] on footer "Your Personal ID You need to share a picture of your ID. Place your ID in the f…" at bounding box center [589, 481] width 476 height 63
click at [773, 479] on div "Take Photo" at bounding box center [764, 482] width 80 height 12
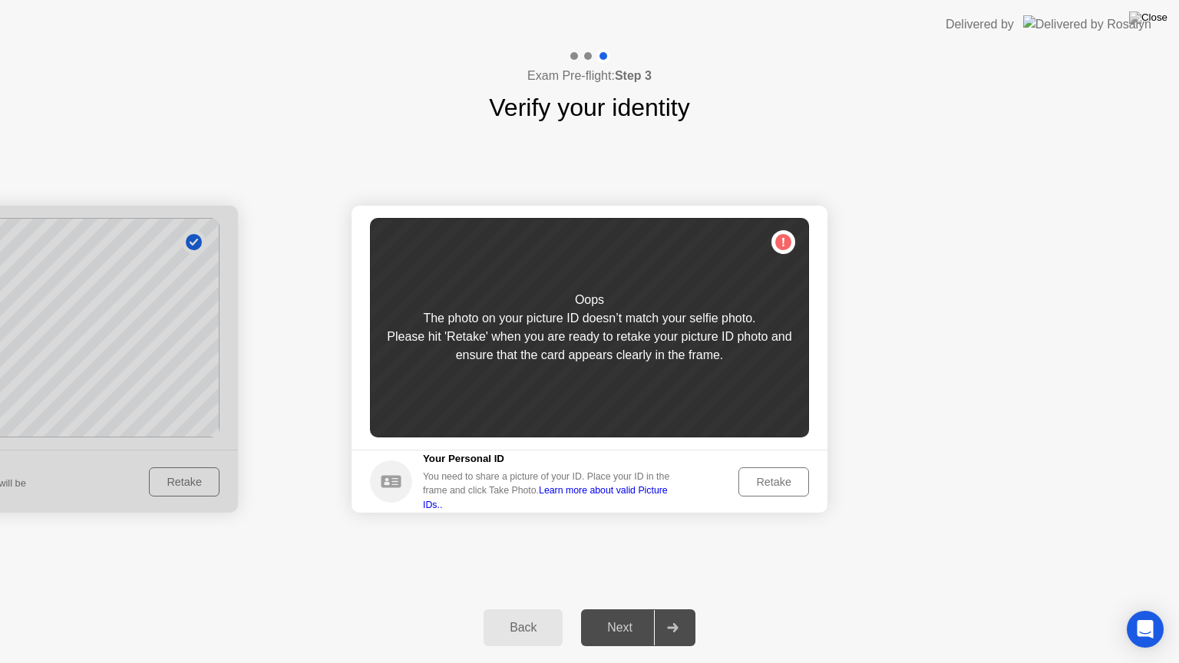
click at [777, 470] on button "Retake" at bounding box center [773, 481] width 71 height 29
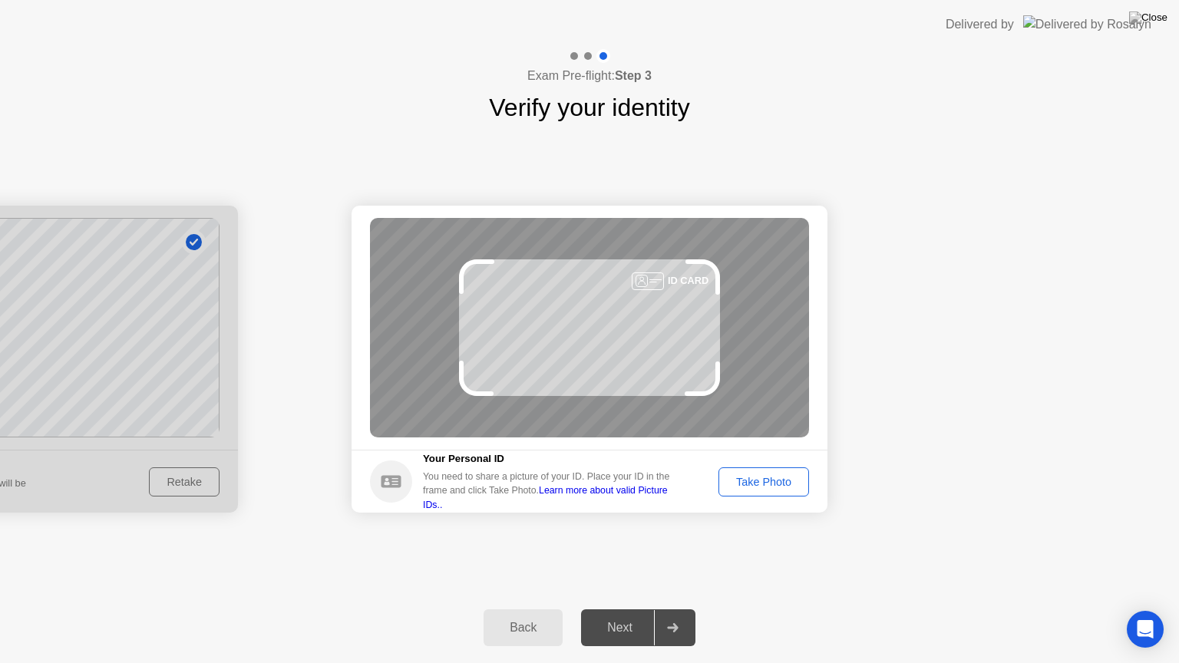
click at [781, 484] on div "Take Photo" at bounding box center [764, 482] width 80 height 12
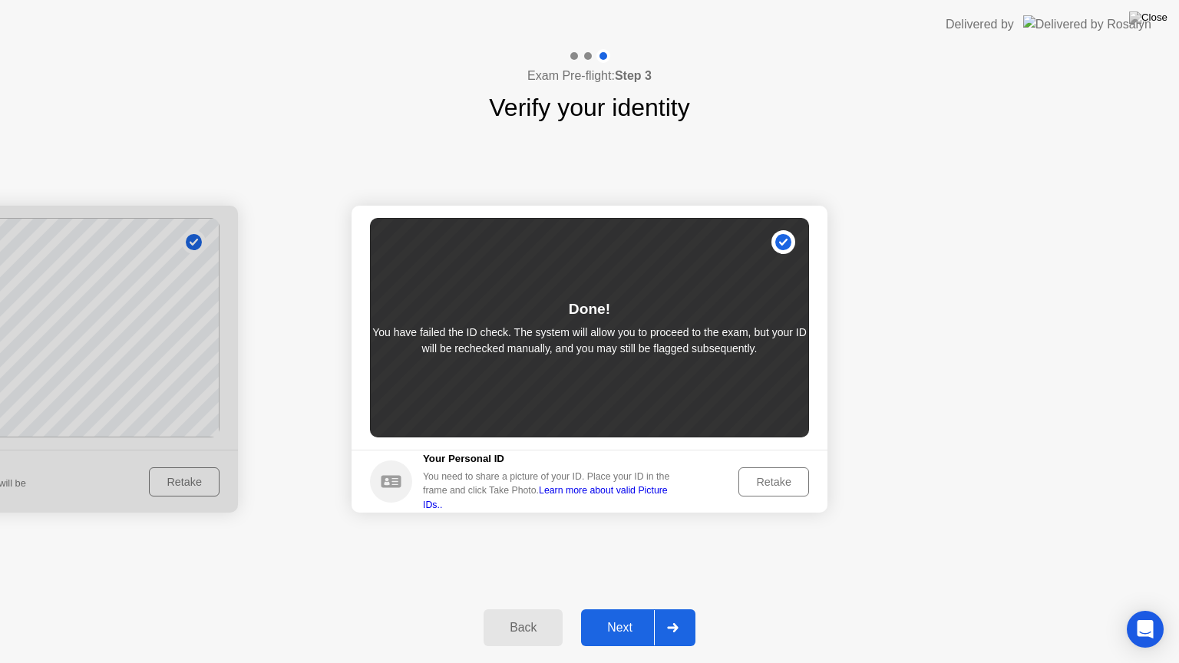
click at [629, 608] on div "Next" at bounding box center [619, 628] width 68 height 14
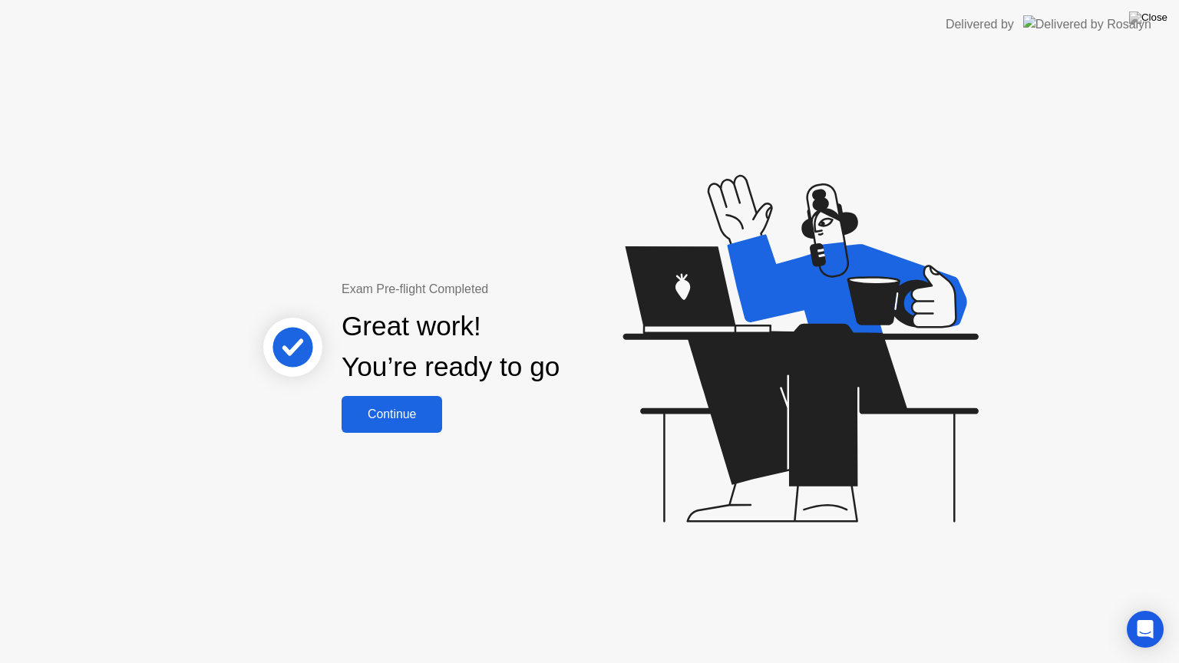
click at [413, 421] on div "Continue" at bounding box center [391, 414] width 91 height 14
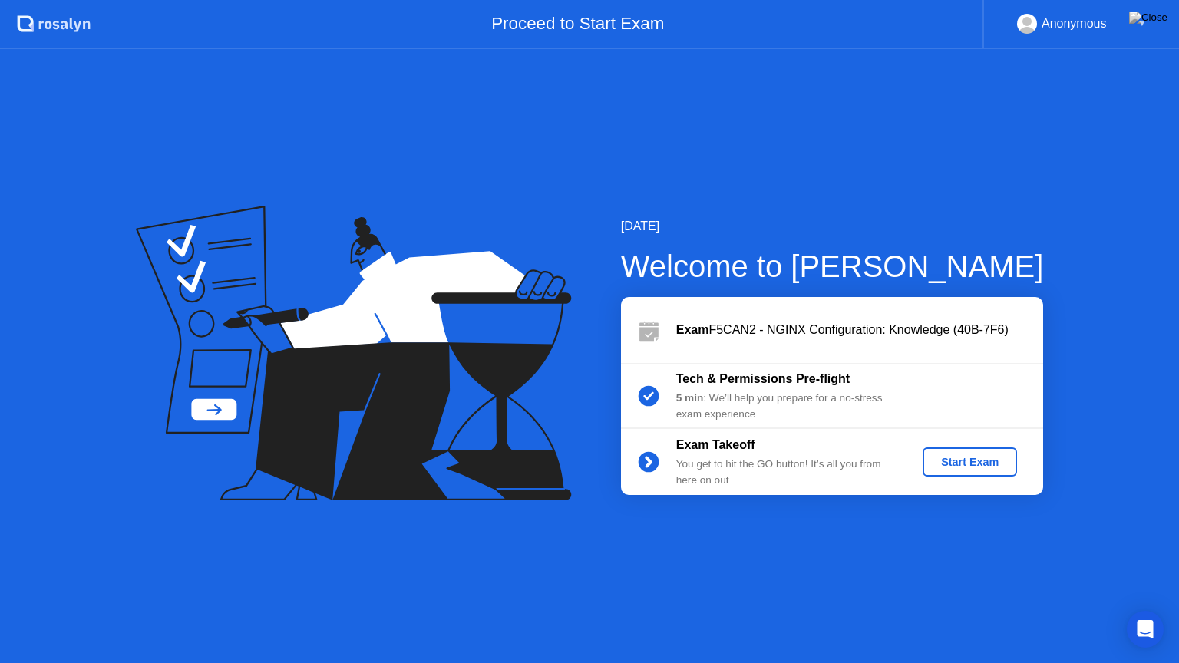
click at [973, 463] on div "Start Exam" at bounding box center [969, 462] width 82 height 12
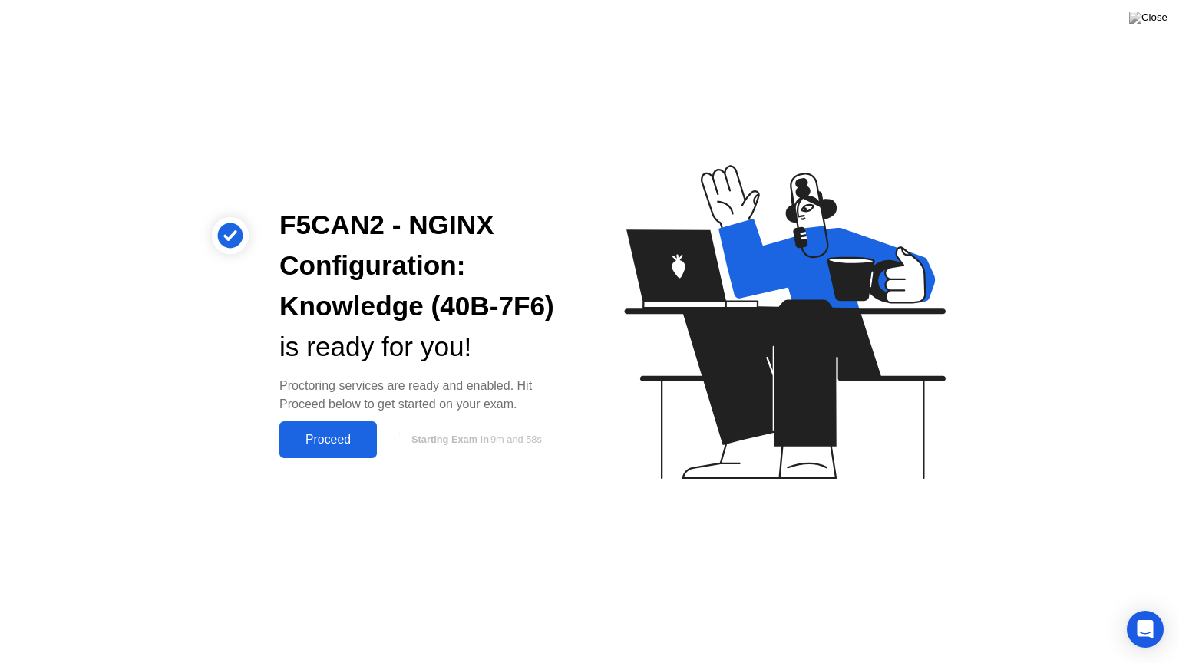
click at [335, 439] on div "Proceed" at bounding box center [328, 440] width 88 height 14
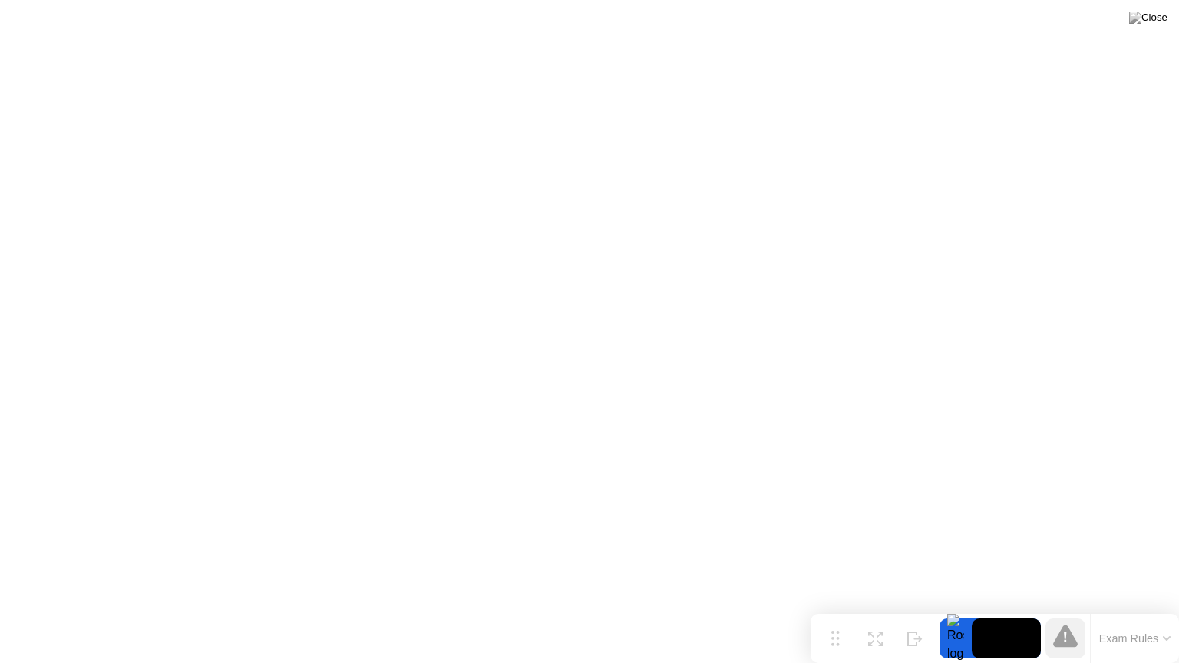
drag, startPoint x: 414, startPoint y: 649, endPoint x: 900, endPoint y: 662, distance: 485.9
click at [900, 608] on div "Move Expand Hide Exam Rules" at bounding box center [994, 638] width 368 height 49
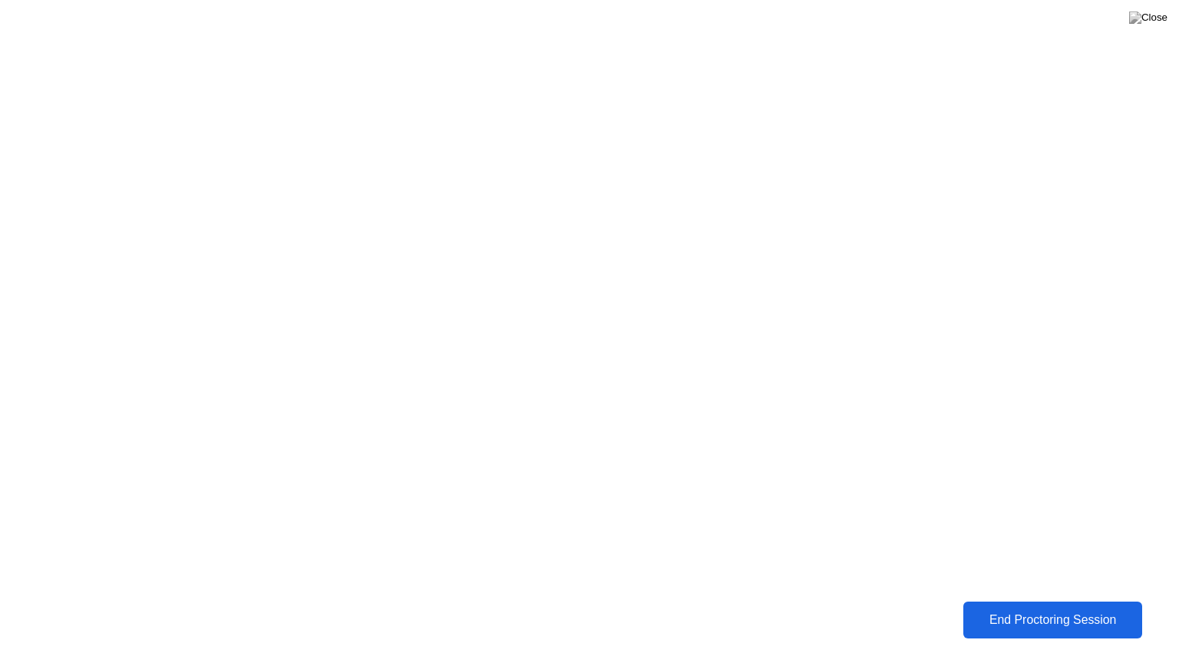
click at [1012, 608] on div "End Proctoring Session" at bounding box center [1053, 620] width 170 height 14
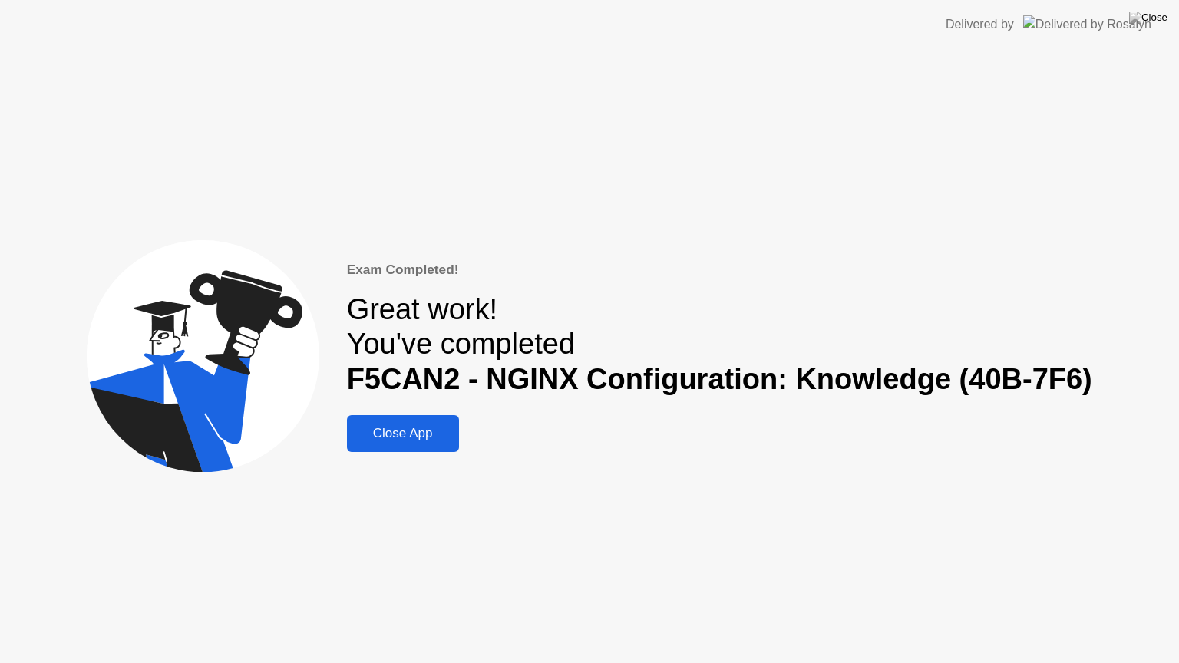
click at [420, 433] on div "Close App" at bounding box center [402, 433] width 103 height 15
